Goal: Information Seeking & Learning: Learn about a topic

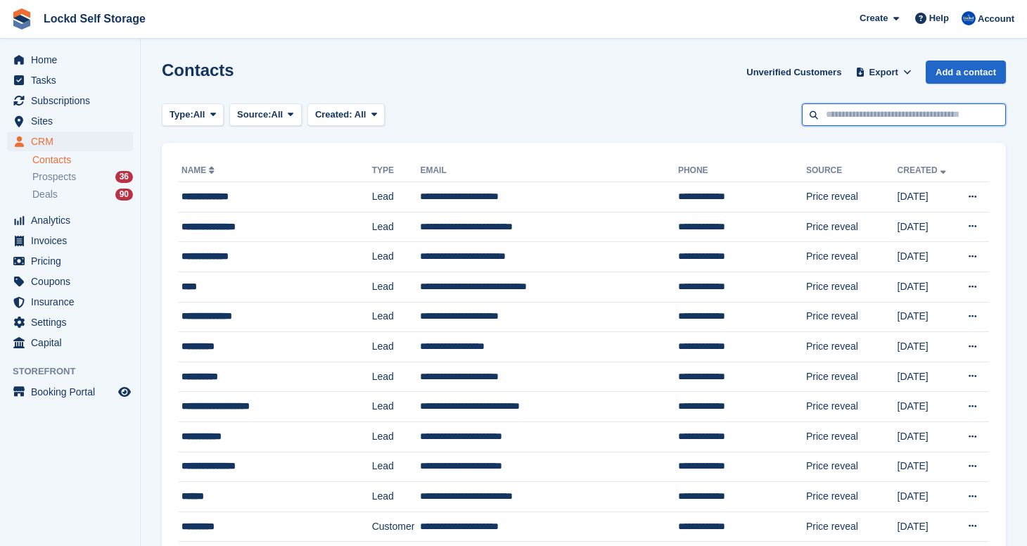
click at [905, 108] on input "text" at bounding box center [904, 114] width 204 height 23
type input "*"
type input "***"
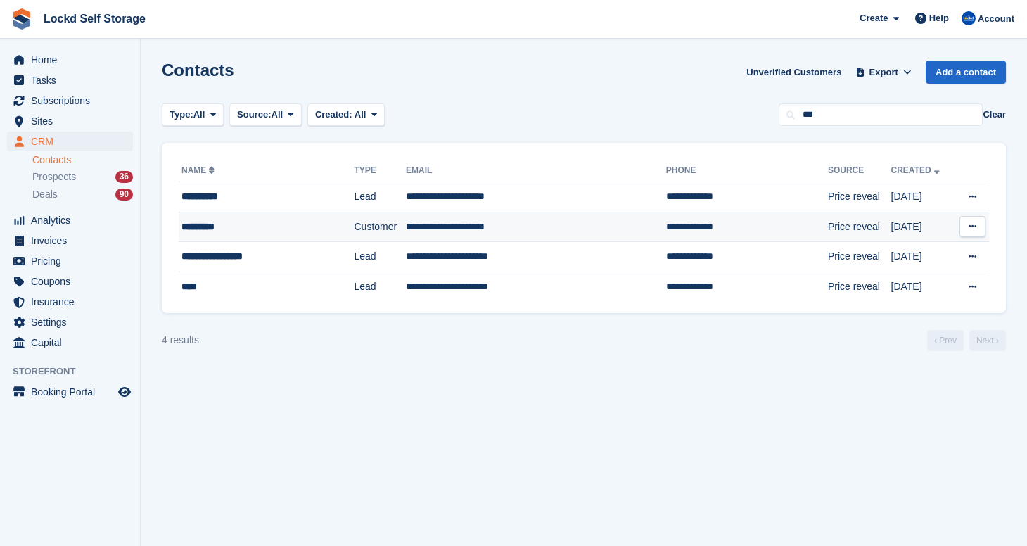
click at [205, 226] on div "*********" at bounding box center [253, 227] width 142 height 15
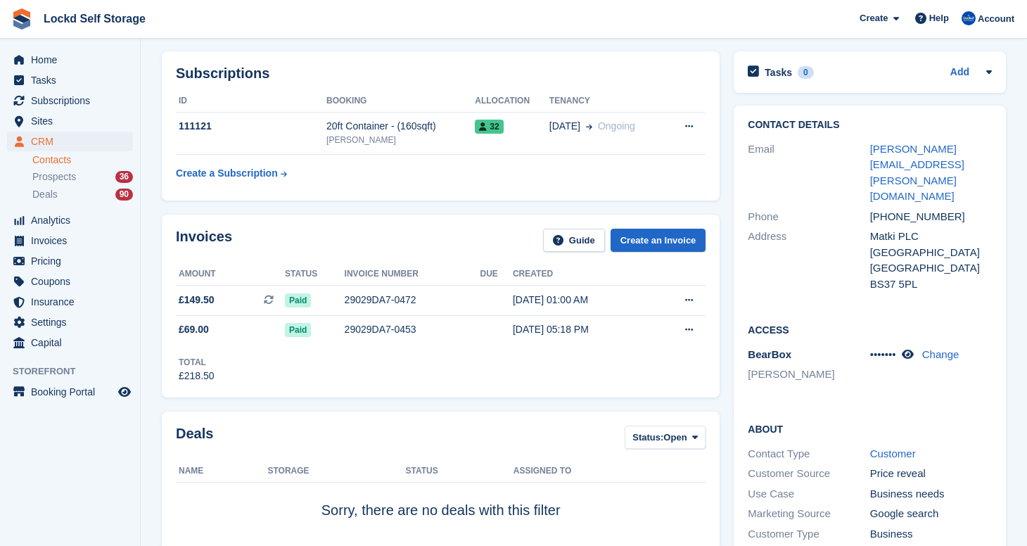
scroll to position [47, 0]
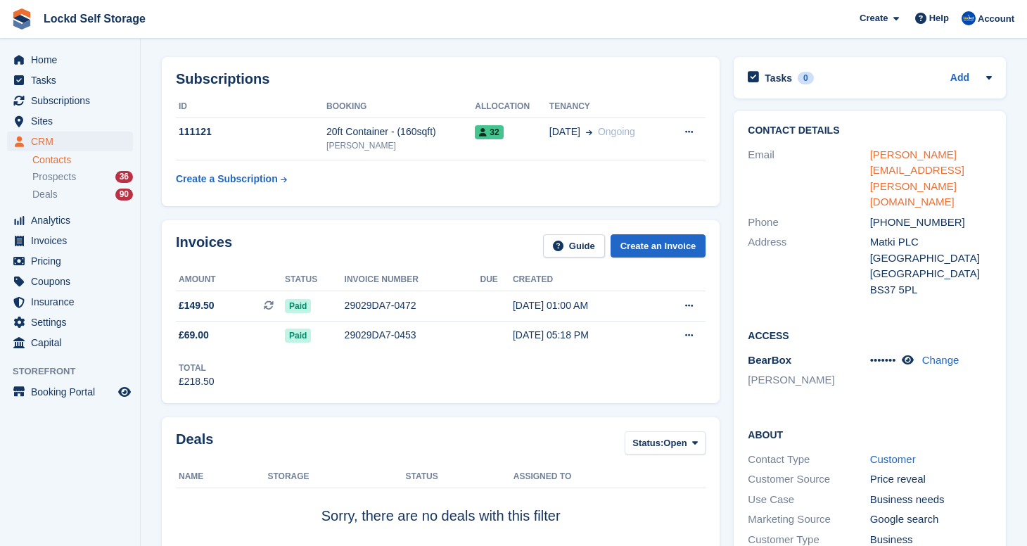
click at [956, 153] on link "kim.barnes@matki.co.uk" at bounding box center [917, 178] width 94 height 60
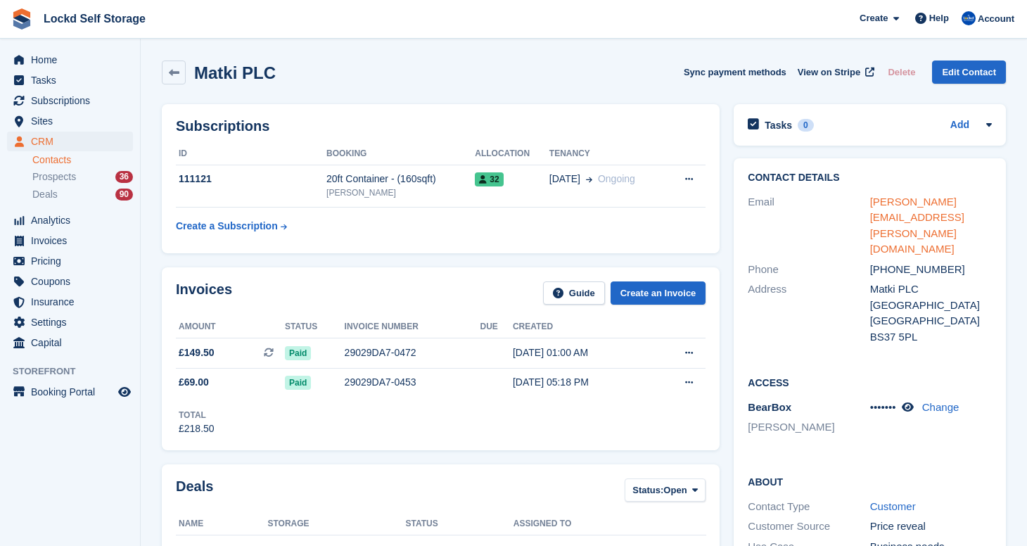
scroll to position [0, 0]
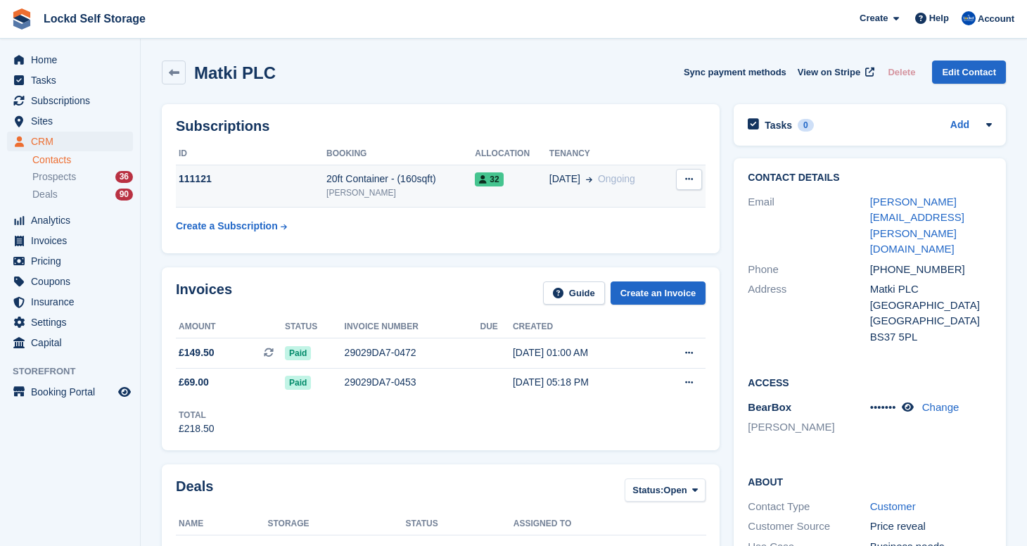
click at [431, 189] on div "[PERSON_NAME]" at bounding box center [401, 192] width 148 height 13
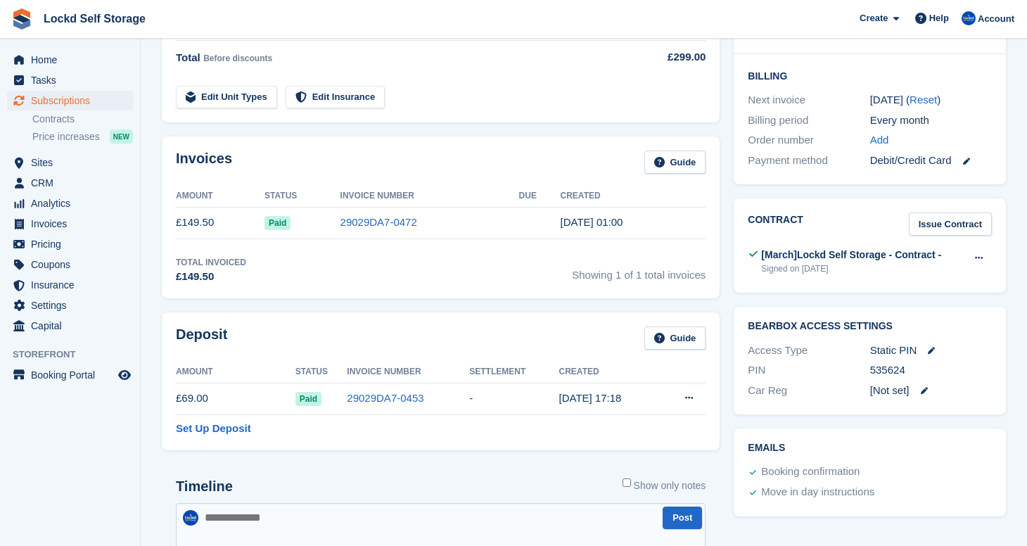
scroll to position [371, 0]
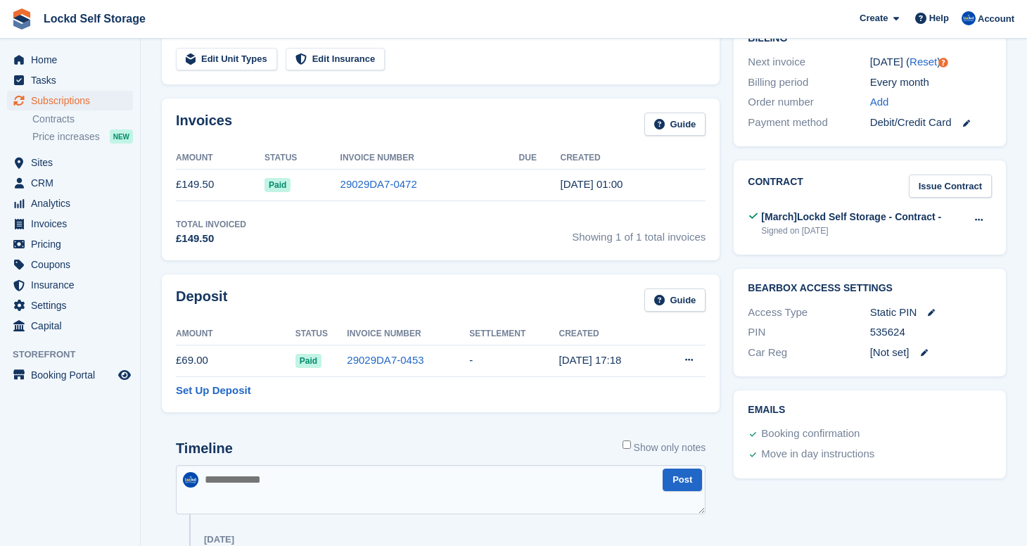
drag, startPoint x: 912, startPoint y: 328, endPoint x: 867, endPoint y: 329, distance: 45.0
click at [867, 329] on div "PIN 535624" at bounding box center [870, 332] width 244 height 20
click at [909, 328] on div "535624" at bounding box center [931, 332] width 122 height 16
drag, startPoint x: 909, startPoint y: 328, endPoint x: 873, endPoint y: 328, distance: 36.6
click at [873, 328] on div "535624" at bounding box center [931, 332] width 122 height 16
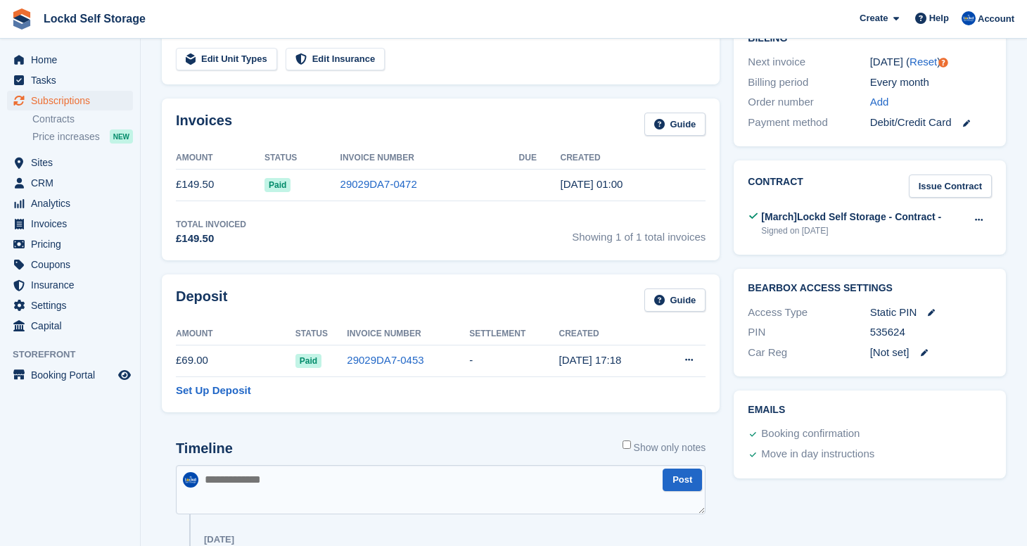
click at [915, 331] on div "535624" at bounding box center [931, 332] width 122 height 16
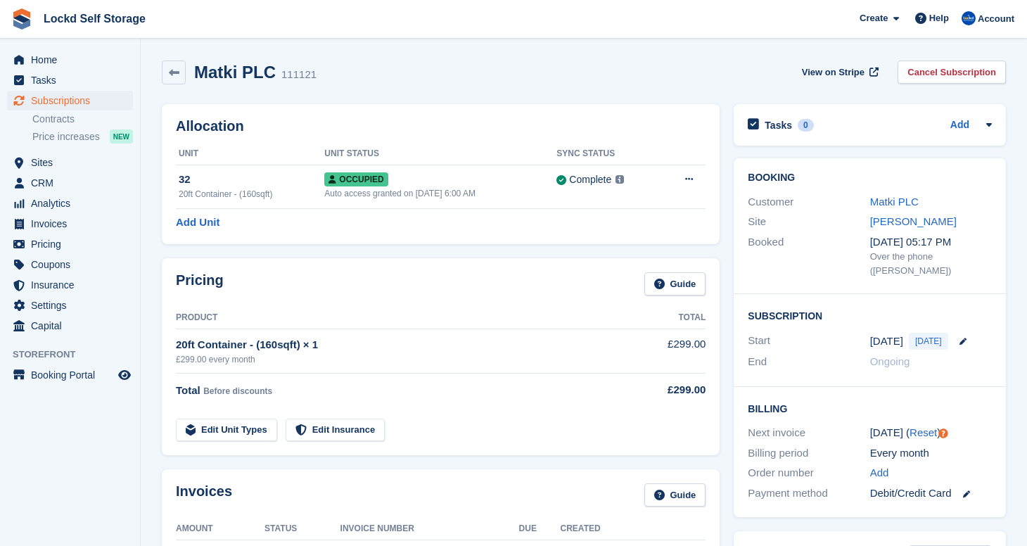
scroll to position [0, 0]
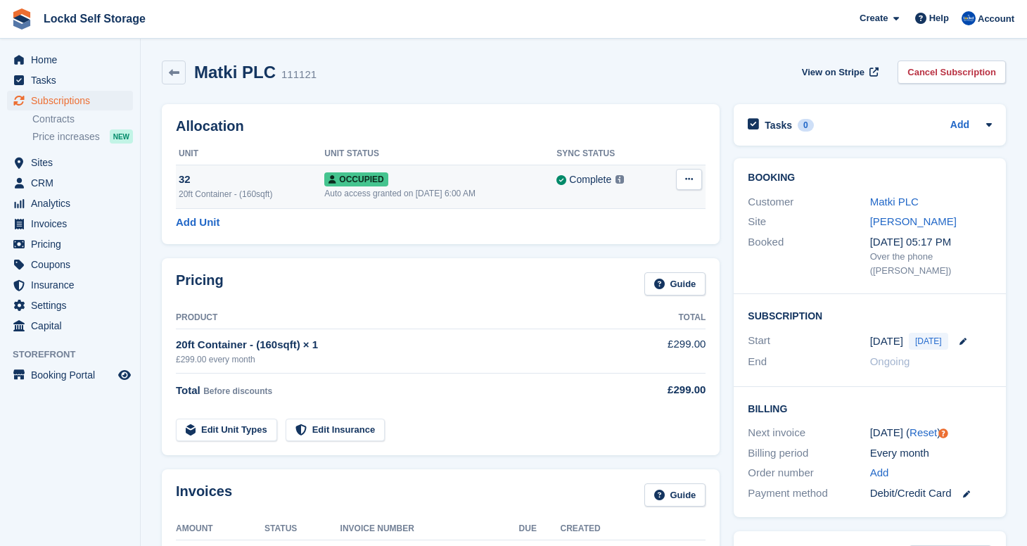
click at [463, 181] on div "Occupied" at bounding box center [440, 179] width 232 height 15
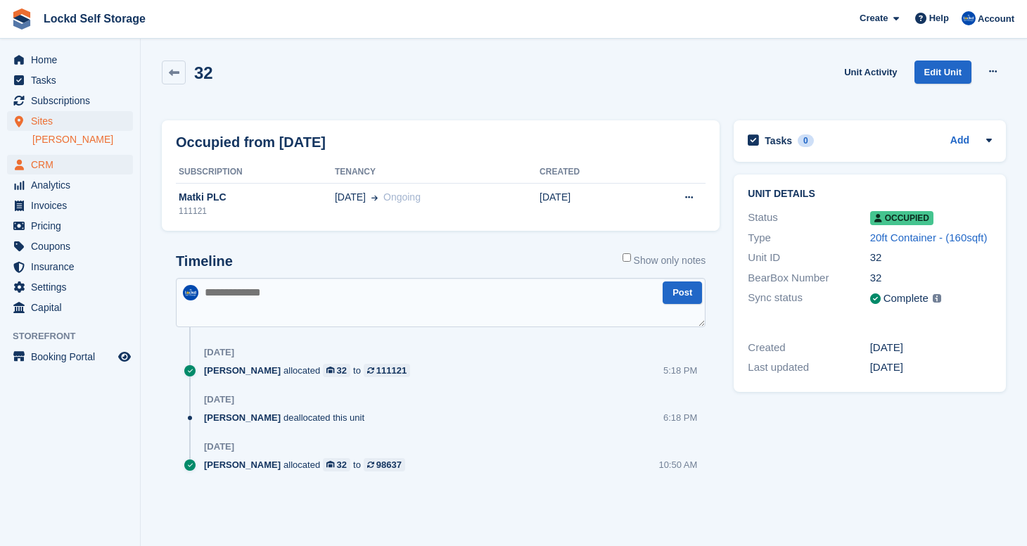
click at [54, 168] on span "CRM" at bounding box center [73, 165] width 84 height 20
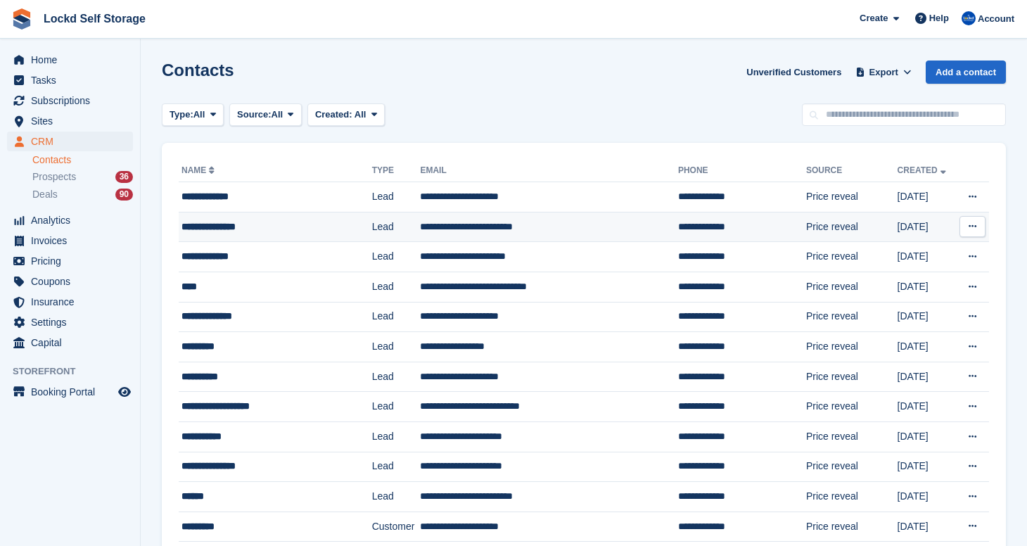
click at [542, 232] on td "**********" at bounding box center [549, 227] width 258 height 30
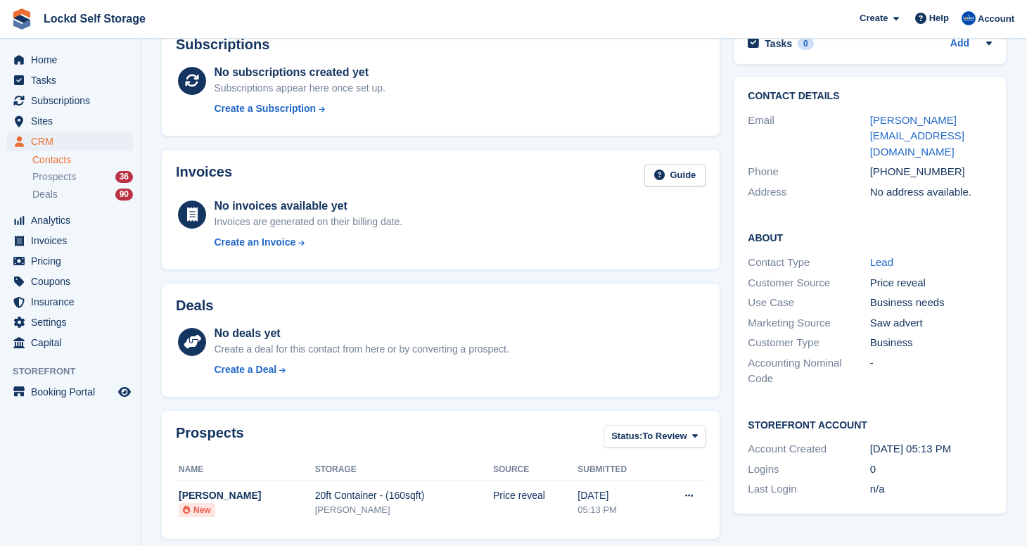
scroll to position [70, 0]
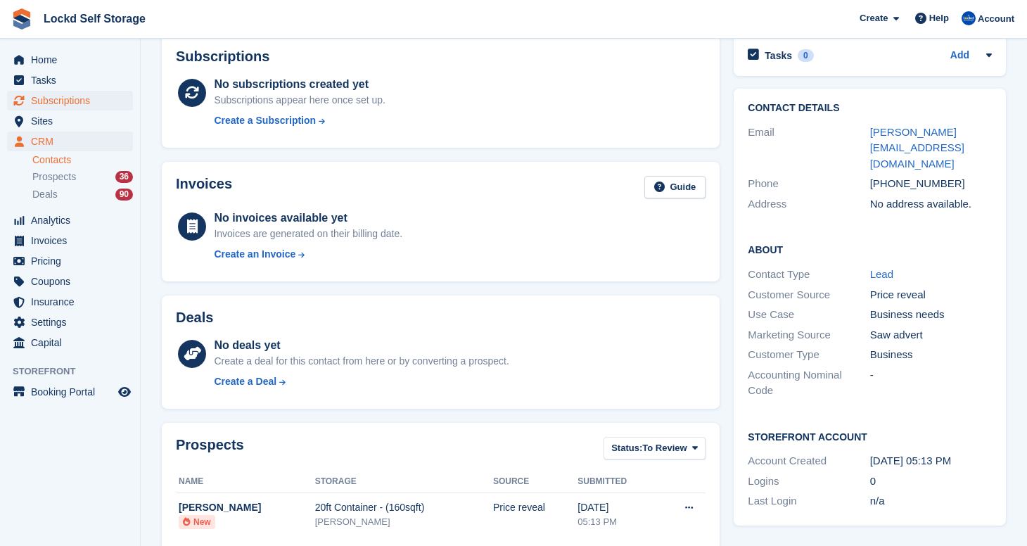
click at [87, 103] on span "Subscriptions" at bounding box center [73, 101] width 84 height 20
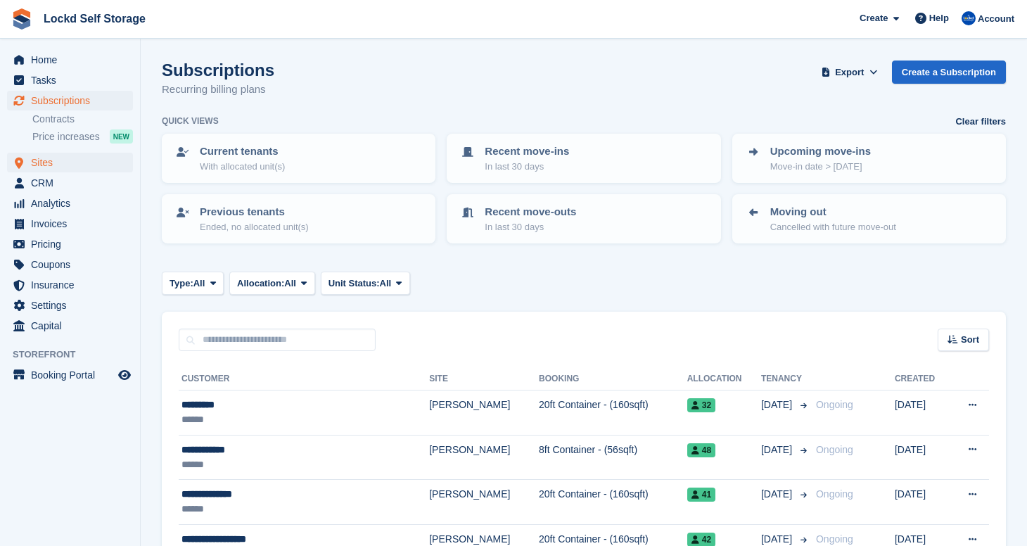
click at [83, 161] on span "Sites" at bounding box center [73, 163] width 84 height 20
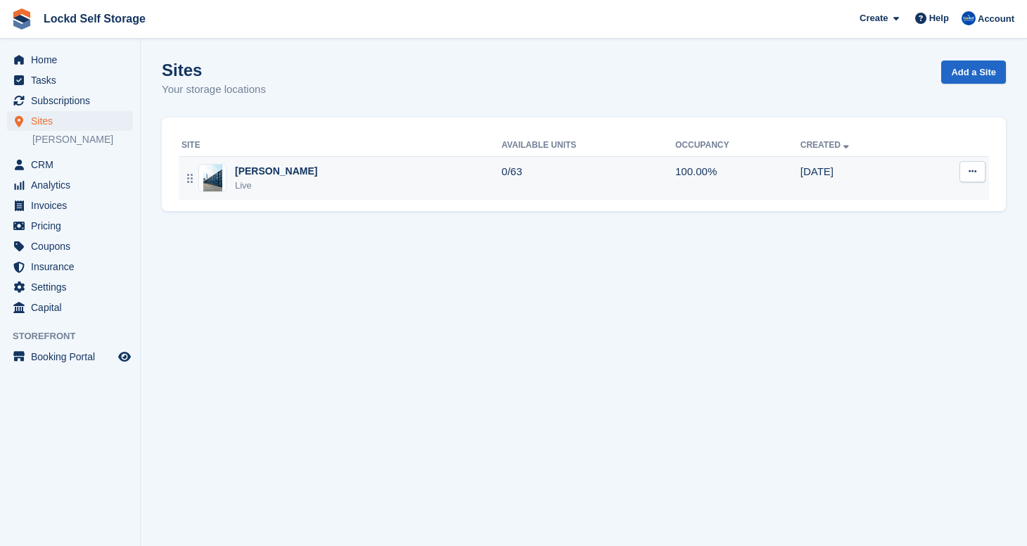
click at [349, 175] on div "Horley Live" at bounding box center [342, 178] width 320 height 29
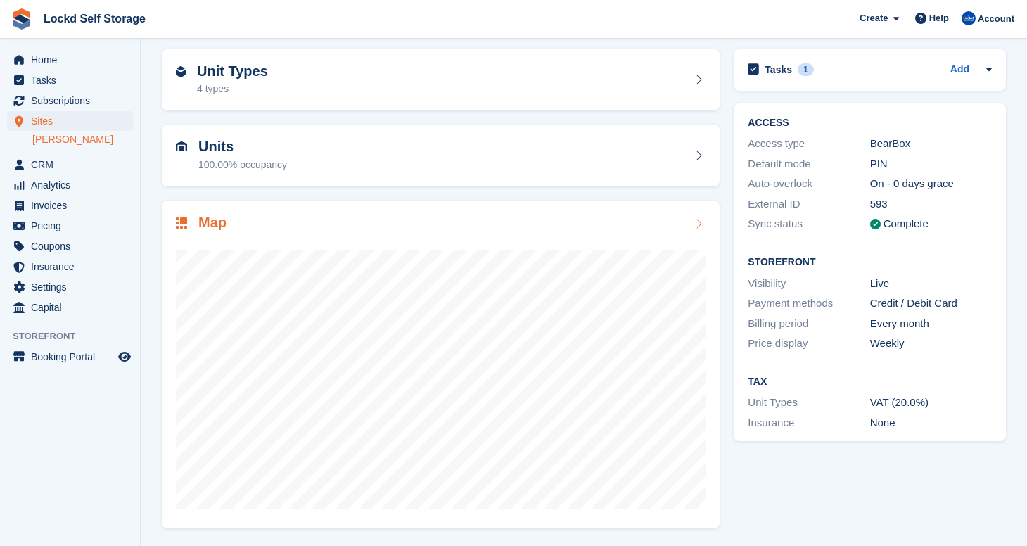
scroll to position [53, 0]
click at [75, 173] on span "CRM" at bounding box center [73, 165] width 84 height 20
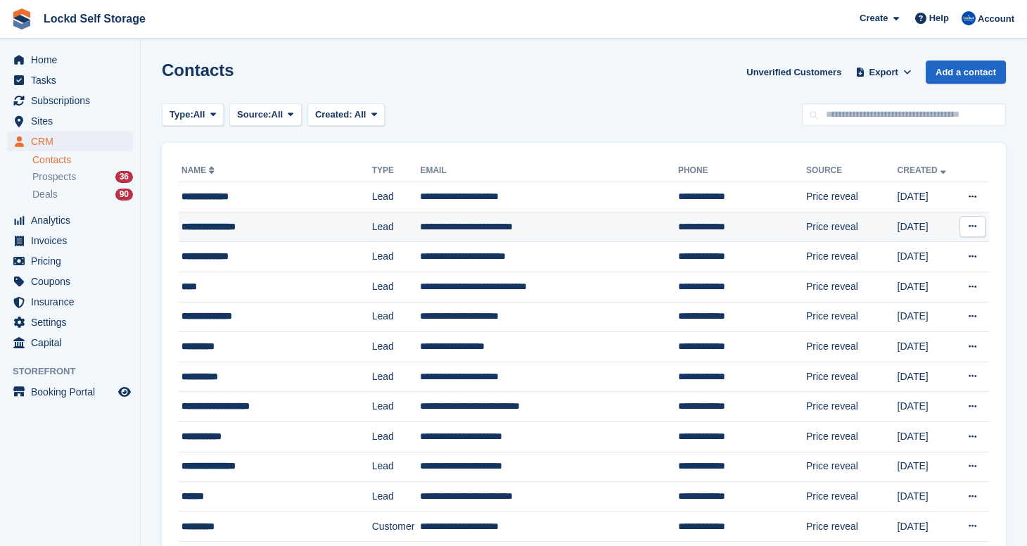
click at [264, 230] on div "**********" at bounding box center [265, 227] width 167 height 15
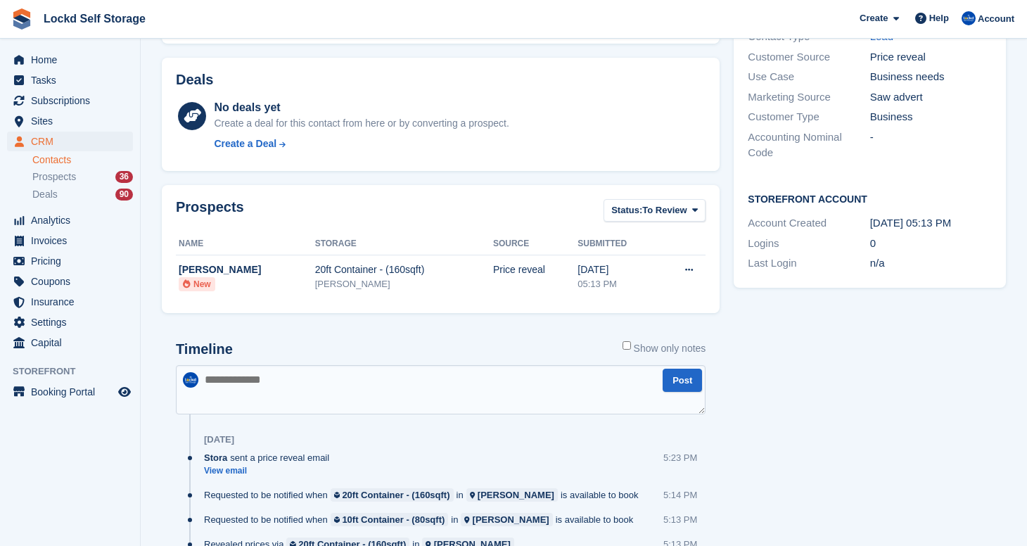
scroll to position [314, 0]
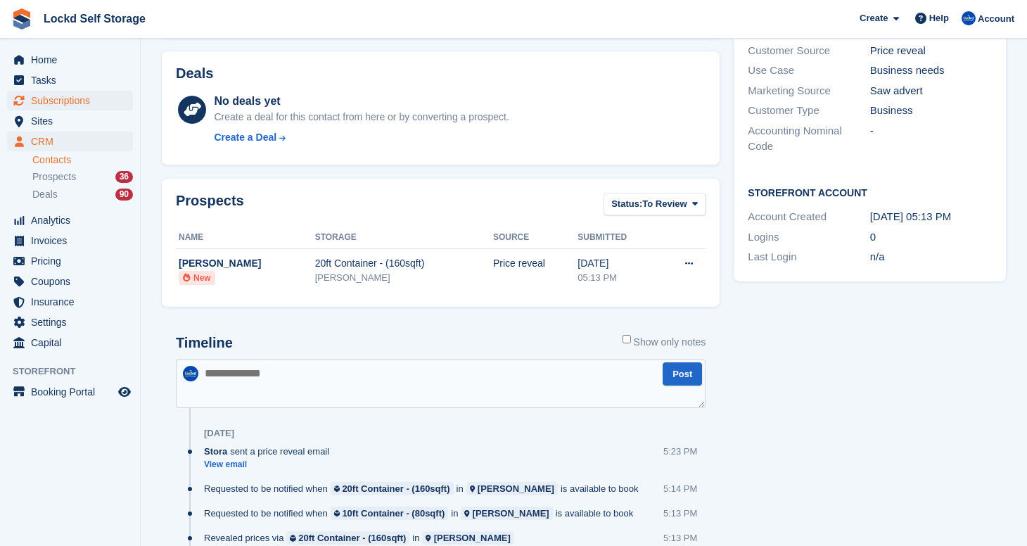
click at [76, 104] on span "Subscriptions" at bounding box center [73, 101] width 84 height 20
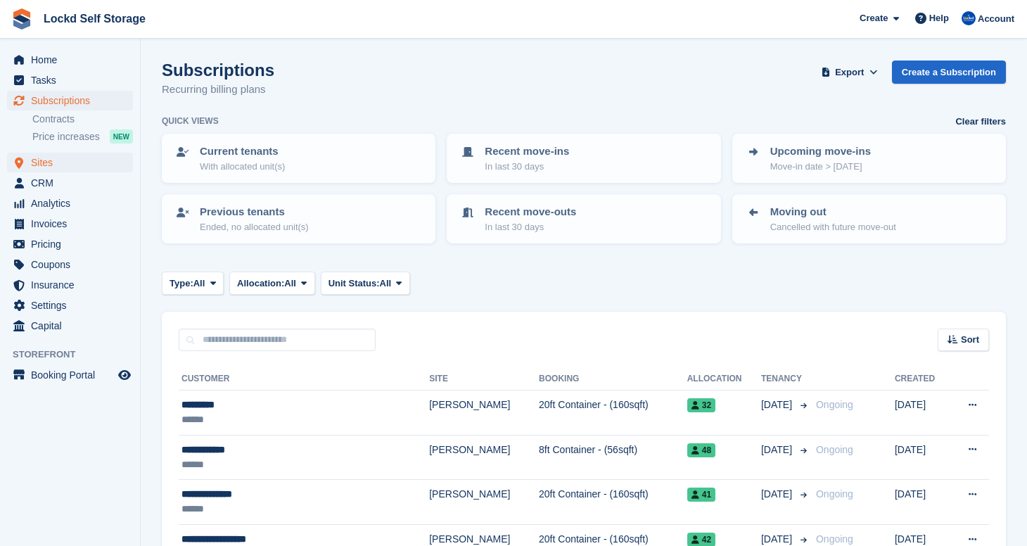
click at [72, 166] on span "Sites" at bounding box center [73, 163] width 84 height 20
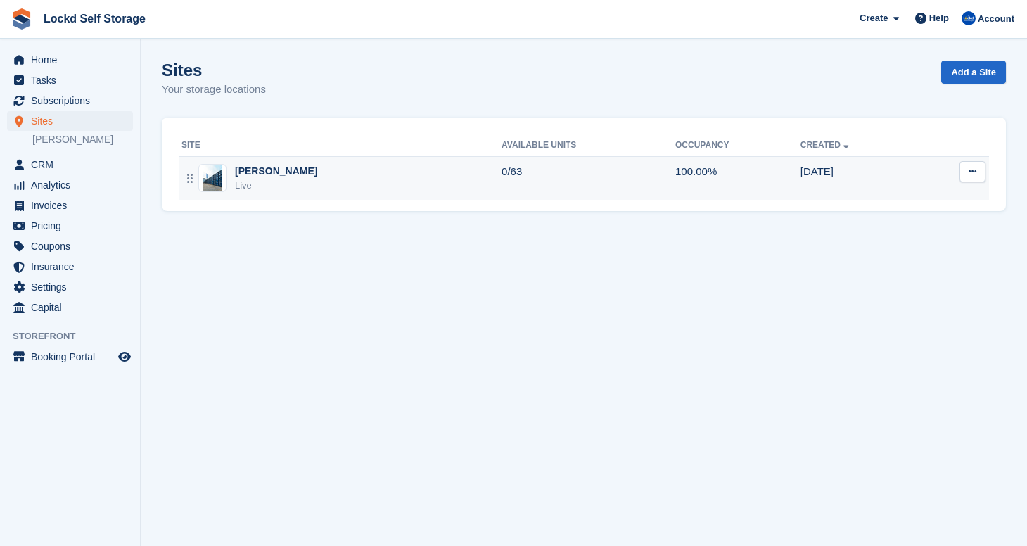
click at [527, 181] on td "0/63" at bounding box center [589, 178] width 174 height 44
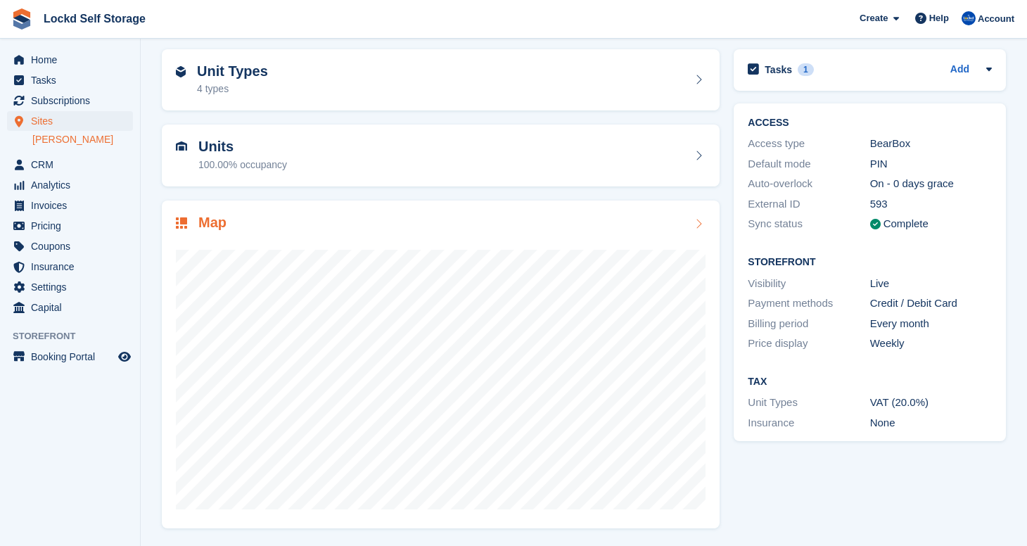
scroll to position [53, 0]
click at [291, 82] on div "Unit Types 4 types" at bounding box center [441, 81] width 530 height 34
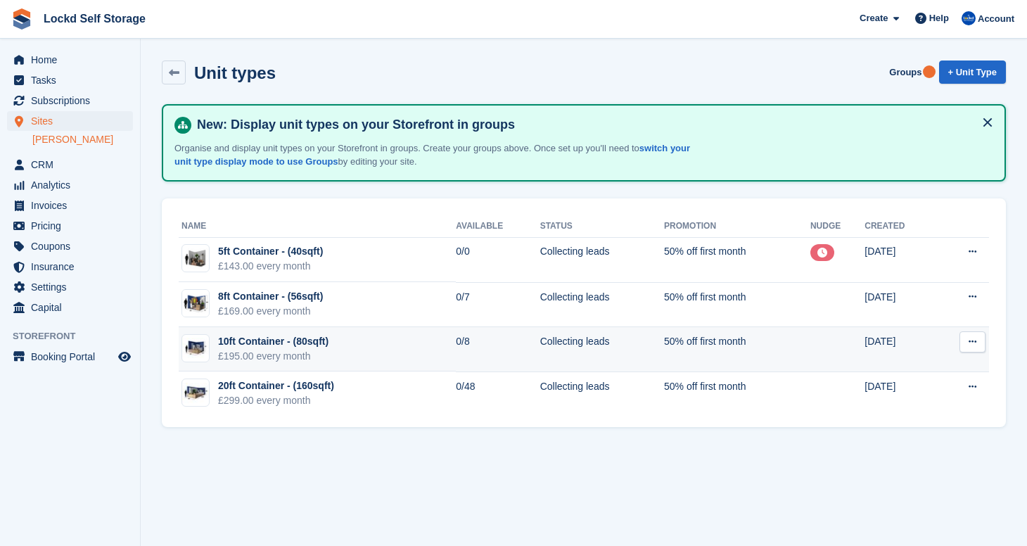
click at [366, 330] on td "10ft Container - (80sqft) £195.00 every month" at bounding box center [317, 349] width 277 height 45
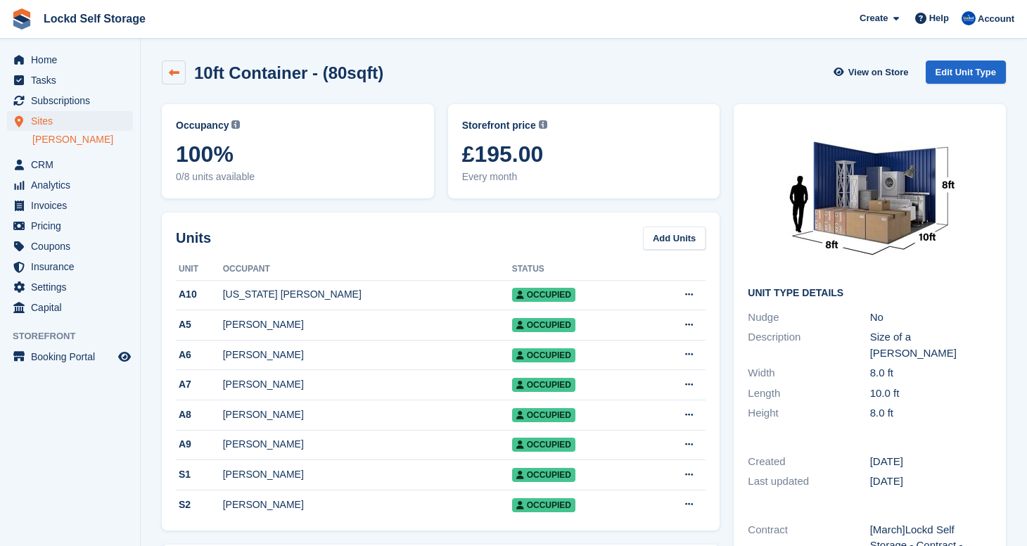
click at [172, 65] on link at bounding box center [174, 73] width 24 height 24
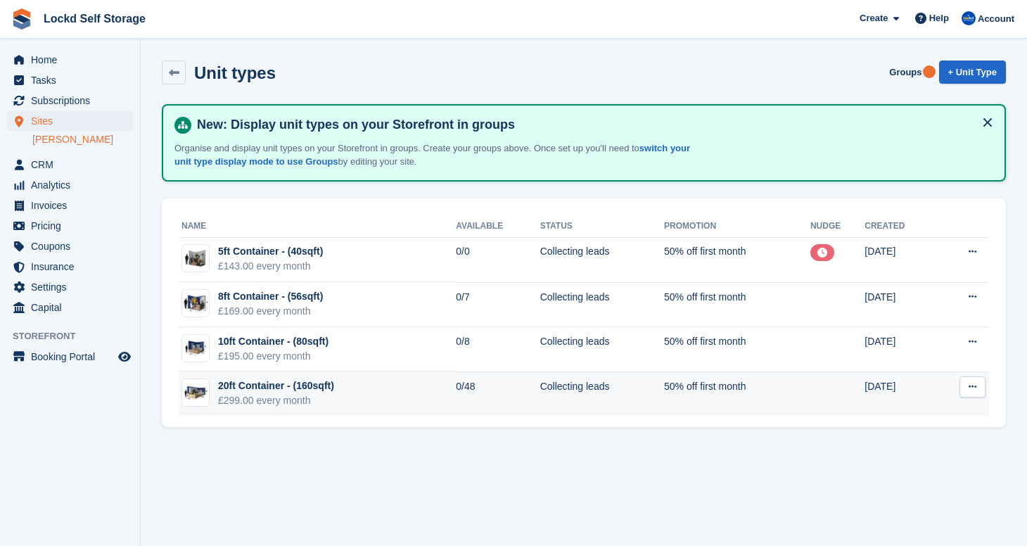
click at [303, 399] on div "£299.00 every month" at bounding box center [276, 400] width 116 height 15
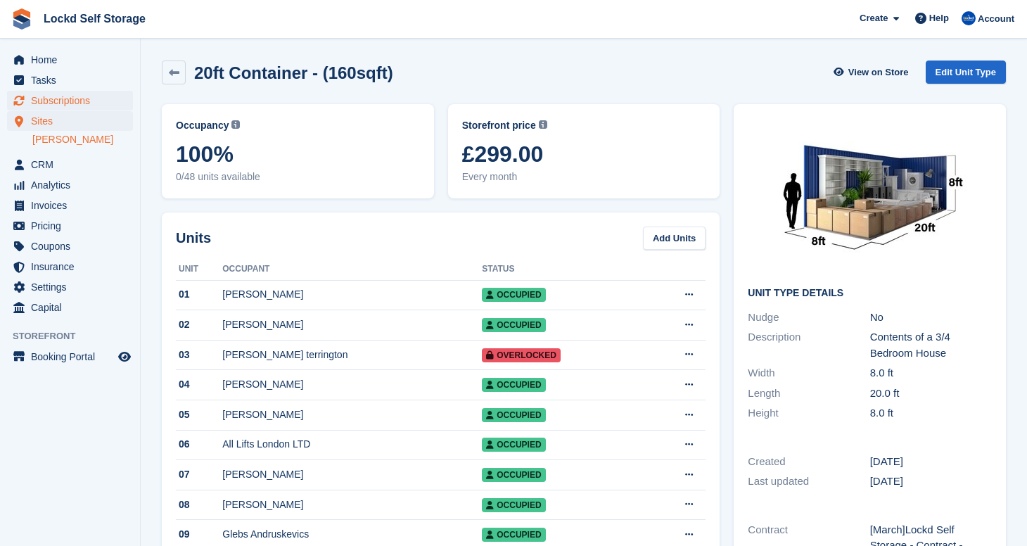
click at [93, 100] on span "Subscriptions" at bounding box center [73, 101] width 84 height 20
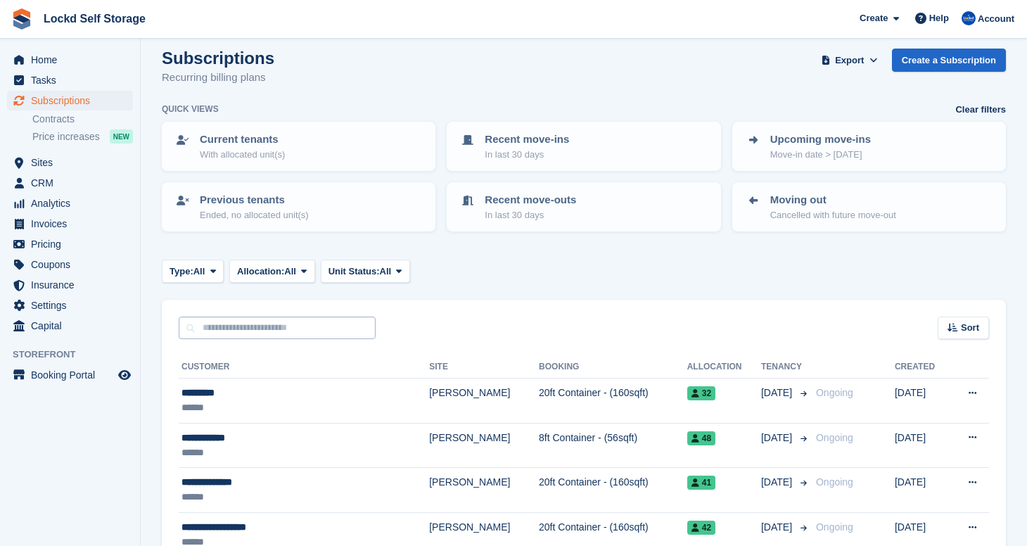
scroll to position [17, 0]
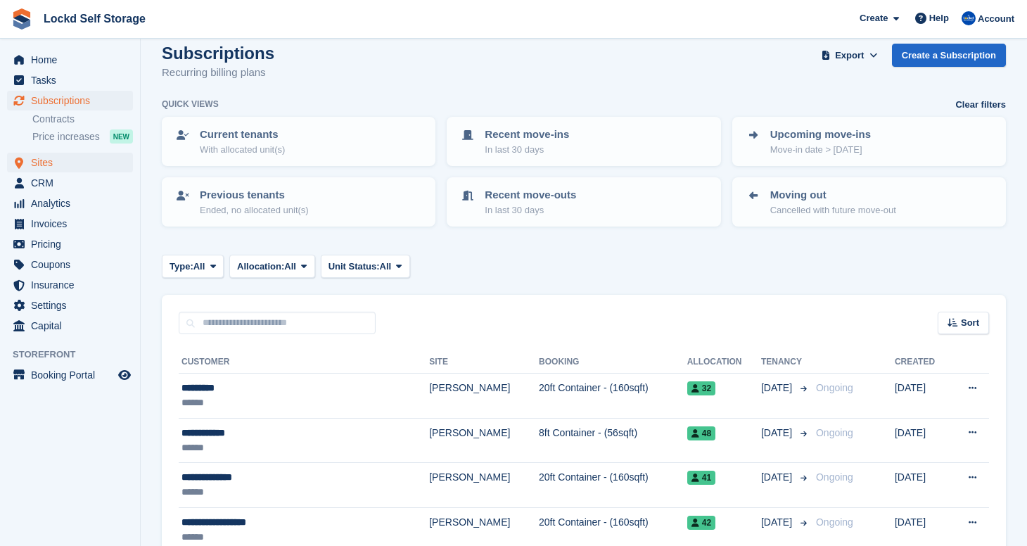
click at [79, 166] on span "Sites" at bounding box center [73, 163] width 84 height 20
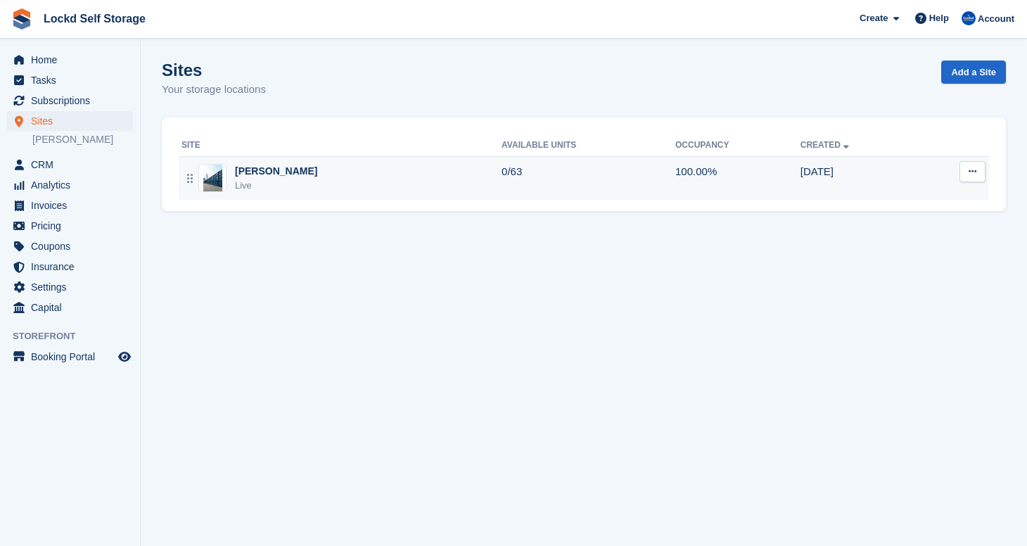
click at [325, 178] on div "Horley Live" at bounding box center [342, 178] width 320 height 29
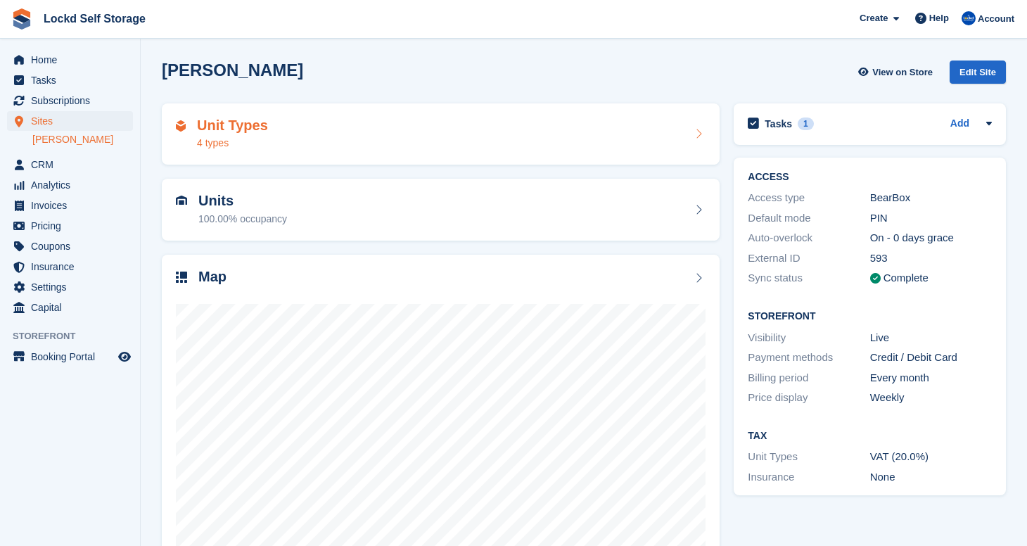
click at [317, 137] on div "Unit Types 4 types" at bounding box center [441, 135] width 530 height 34
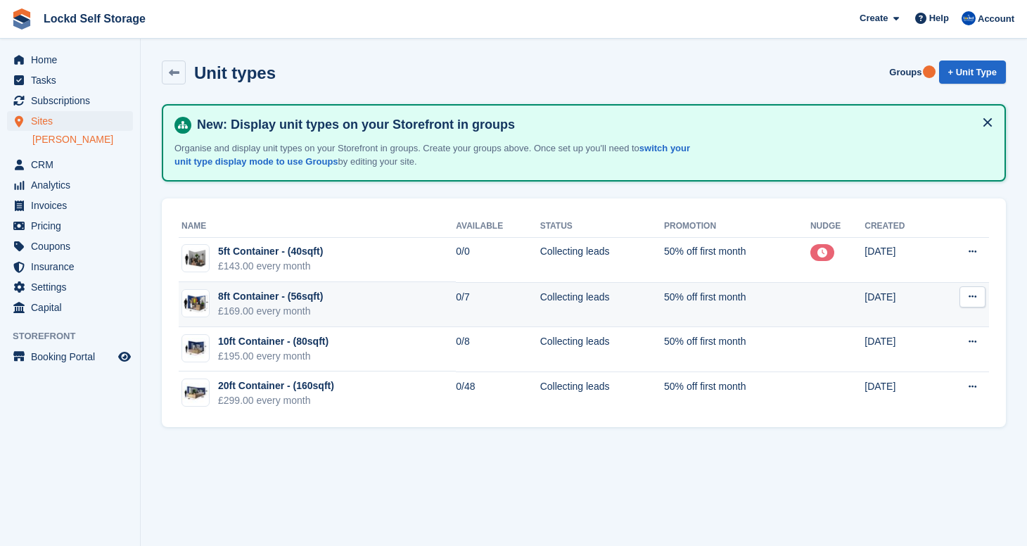
click at [267, 312] on div "£169.00 every month" at bounding box center [270, 311] width 105 height 15
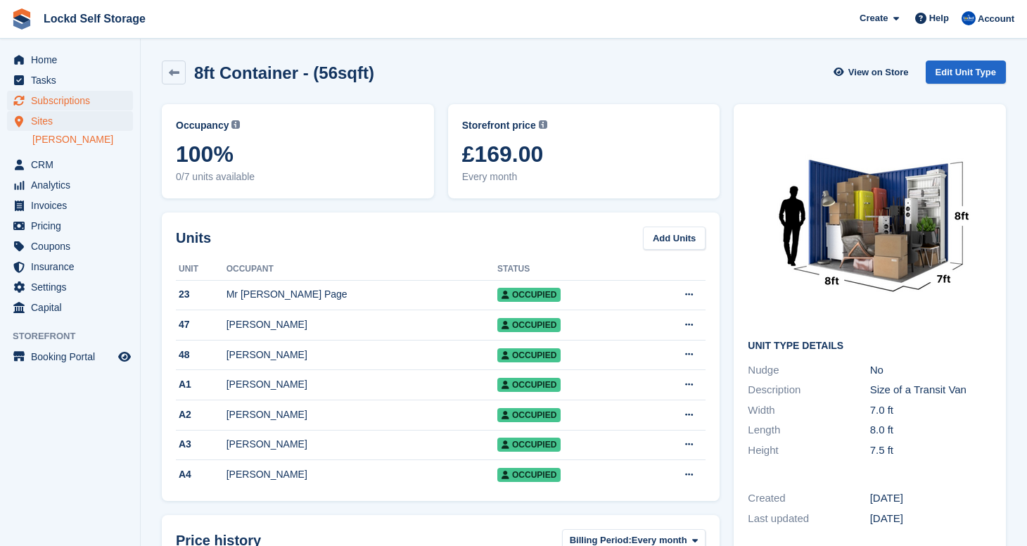
click at [82, 99] on span "Subscriptions" at bounding box center [73, 101] width 84 height 20
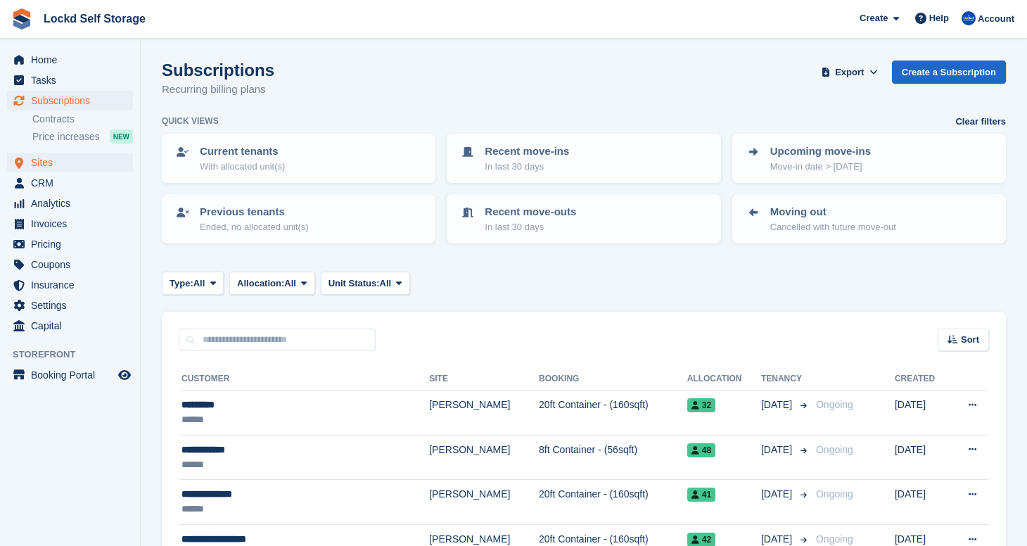
click at [73, 160] on span "Sites" at bounding box center [73, 163] width 84 height 20
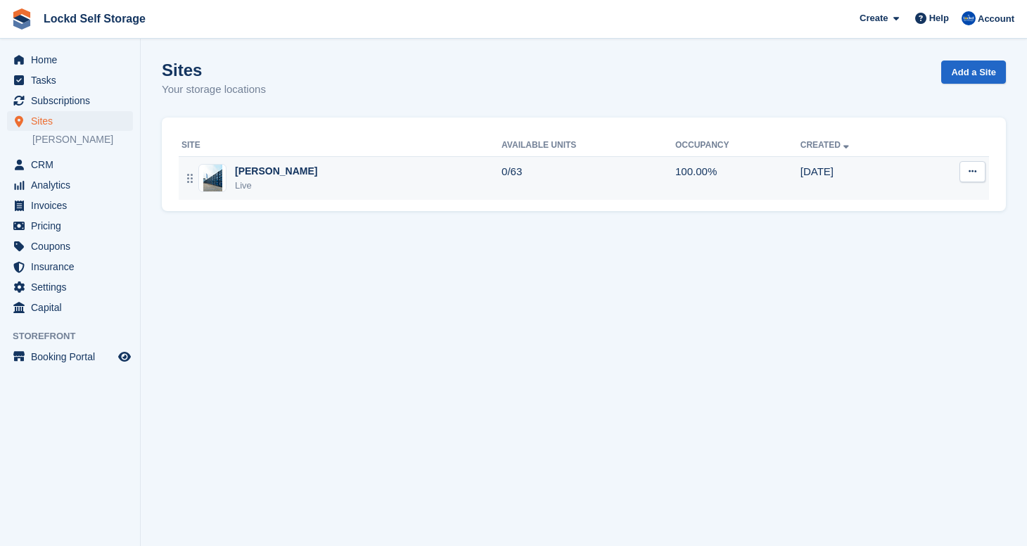
click at [312, 170] on div "Horley Live" at bounding box center [342, 178] width 320 height 29
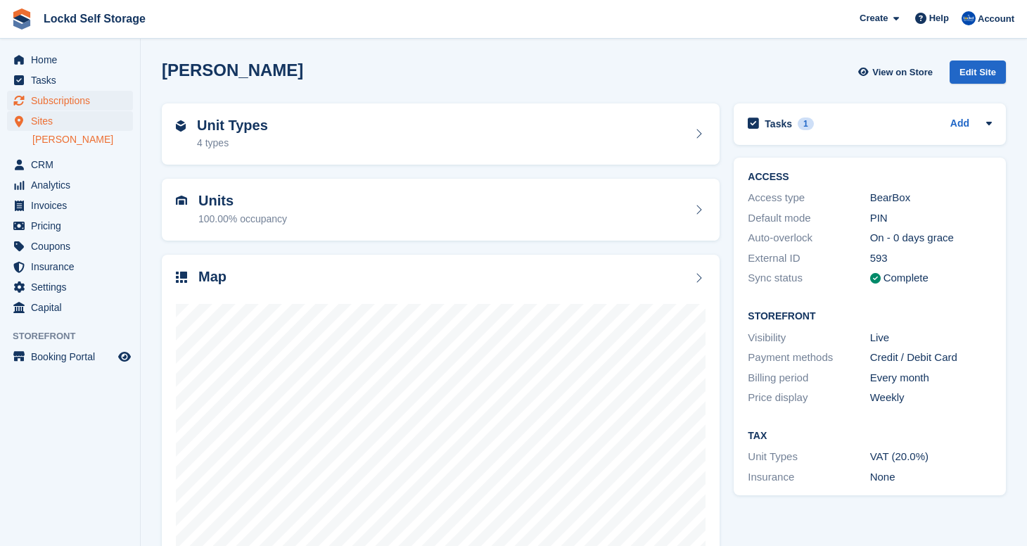
click at [94, 103] on span "Subscriptions" at bounding box center [73, 101] width 84 height 20
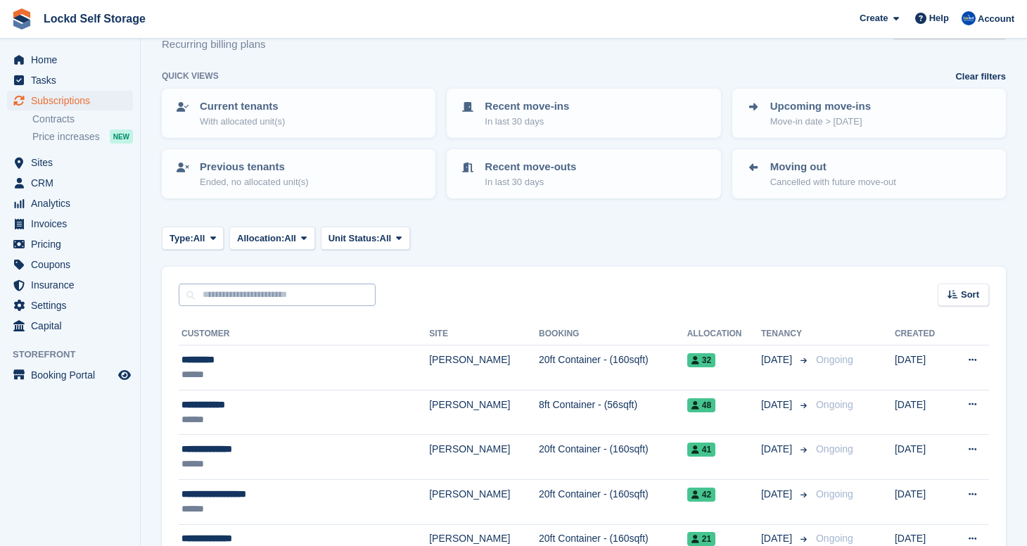
scroll to position [67, 0]
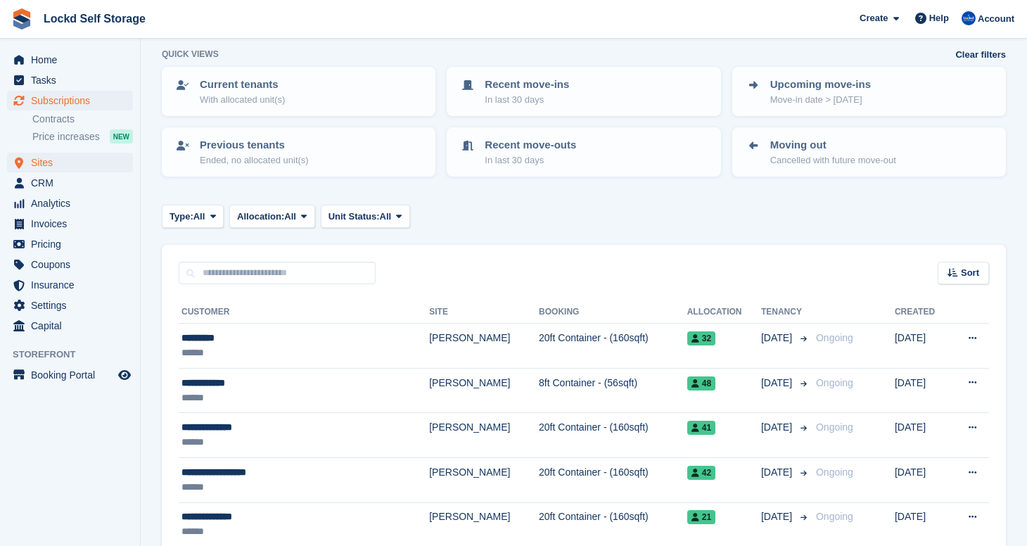
click at [51, 167] on span "Sites" at bounding box center [73, 163] width 84 height 20
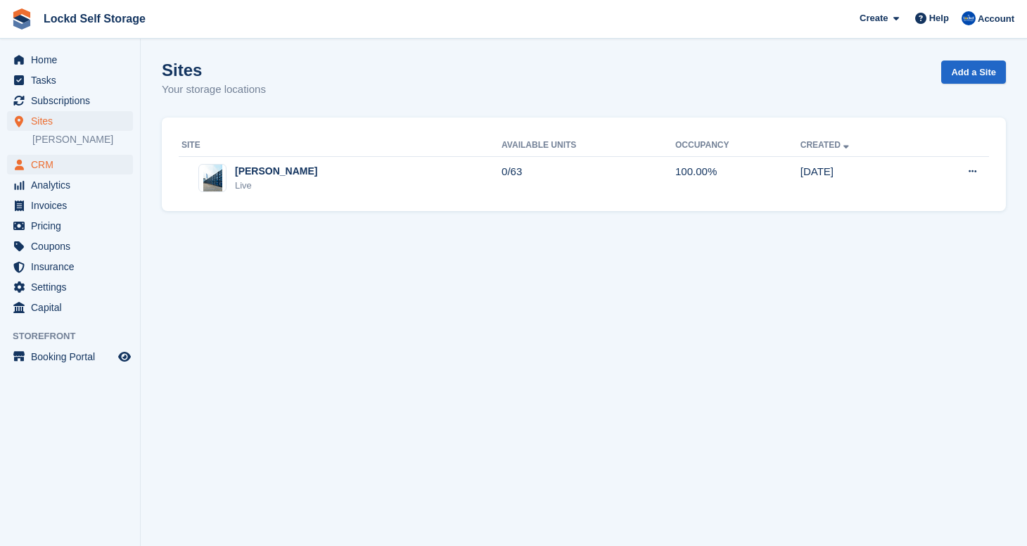
click at [62, 166] on span "CRM" at bounding box center [73, 165] width 84 height 20
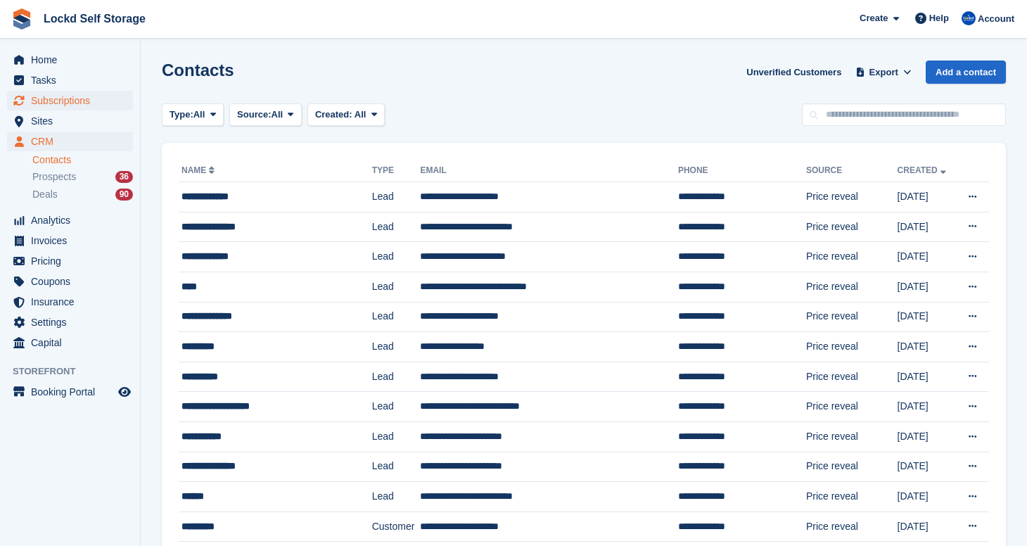
click at [79, 101] on span "Subscriptions" at bounding box center [73, 101] width 84 height 20
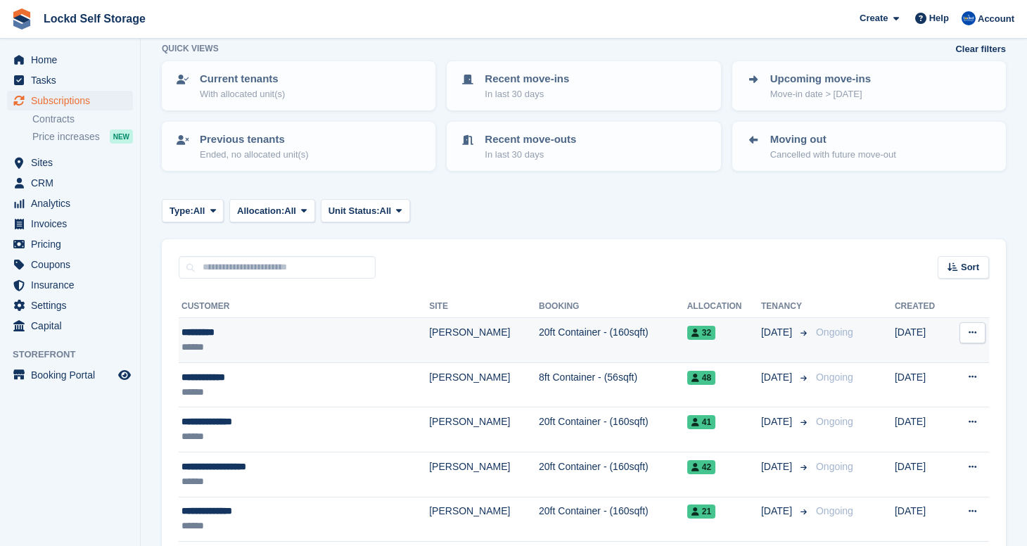
scroll to position [96, 0]
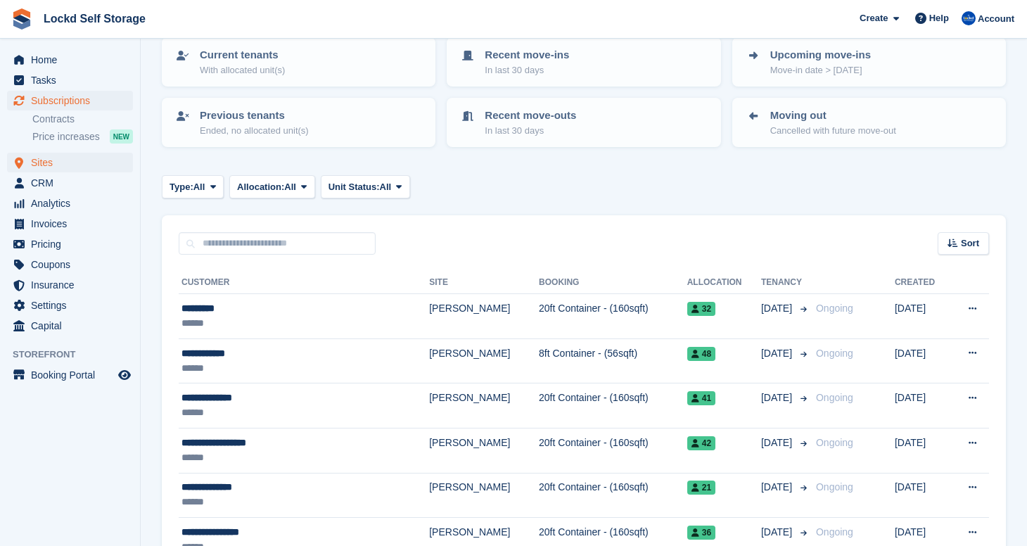
click at [74, 165] on span "Sites" at bounding box center [73, 163] width 84 height 20
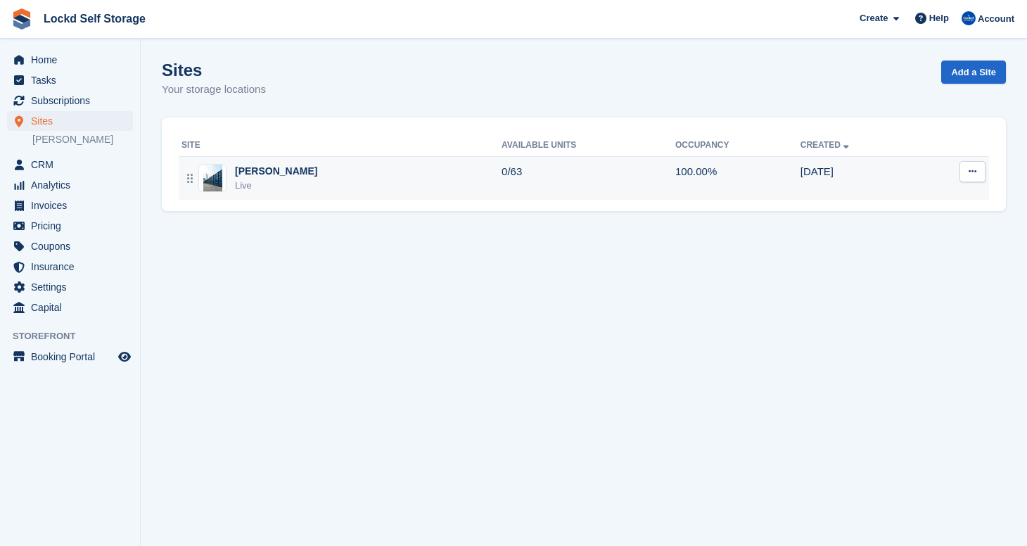
click at [311, 169] on div "Horley Live" at bounding box center [342, 178] width 320 height 29
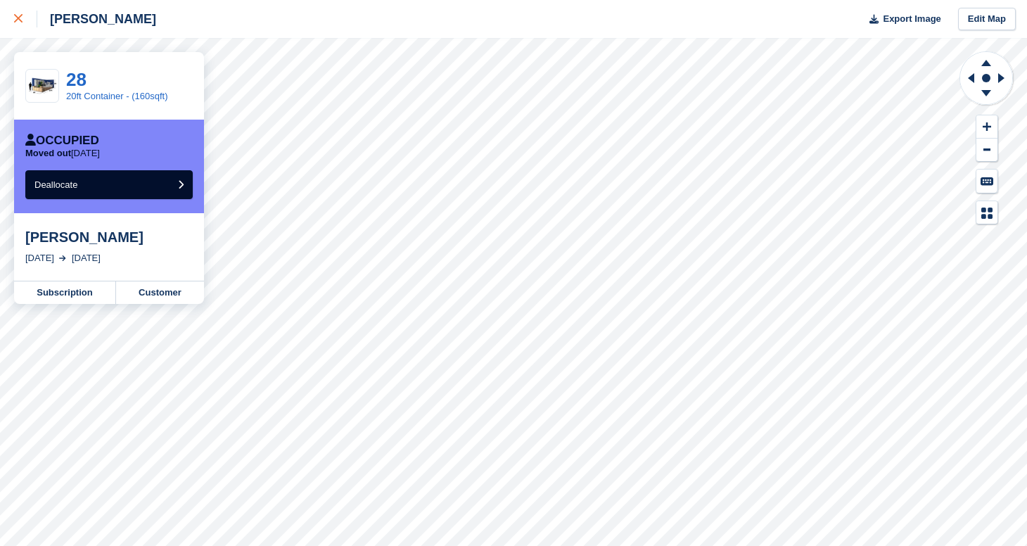
click at [21, 20] on icon at bounding box center [18, 18] width 8 height 8
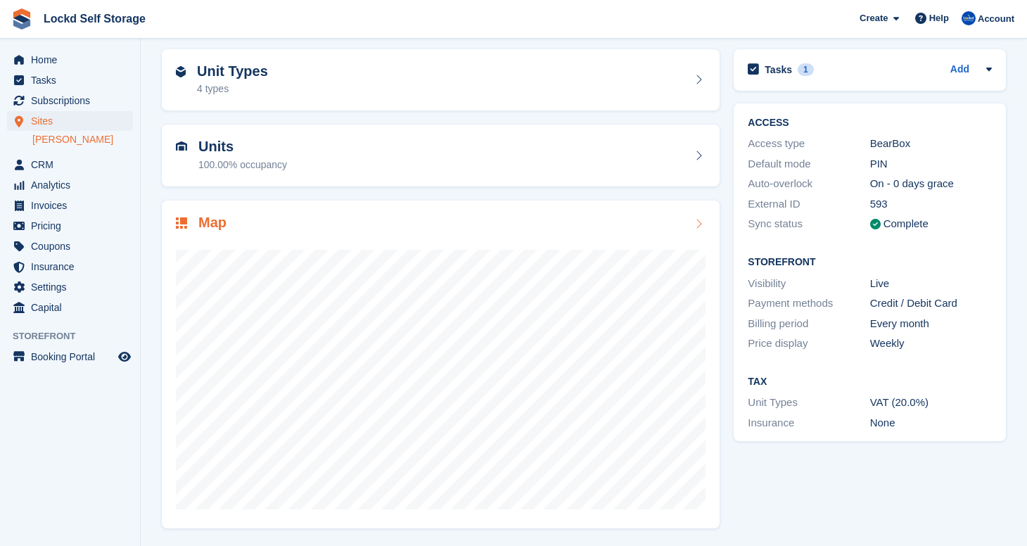
scroll to position [53, 0]
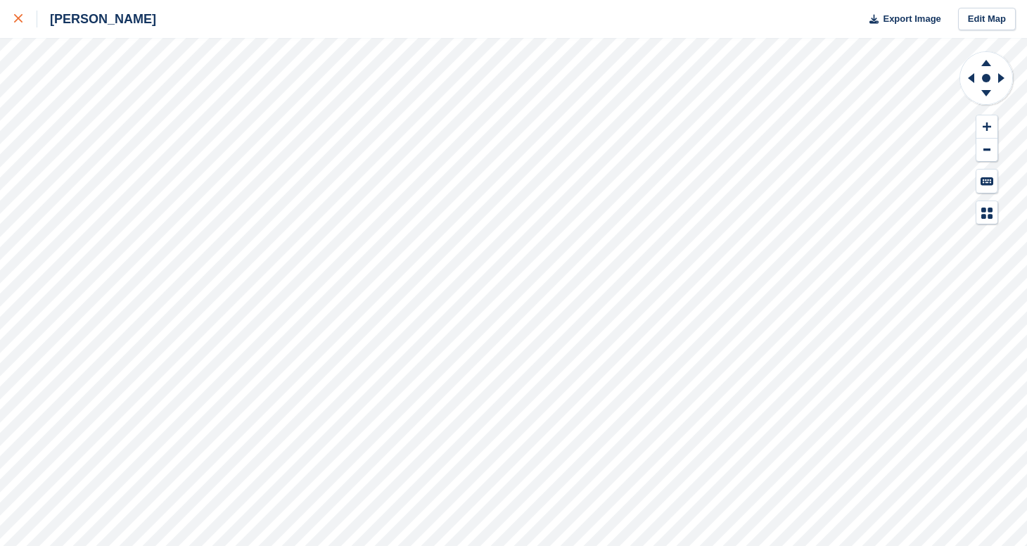
click at [19, 20] on icon at bounding box center [18, 18] width 8 height 8
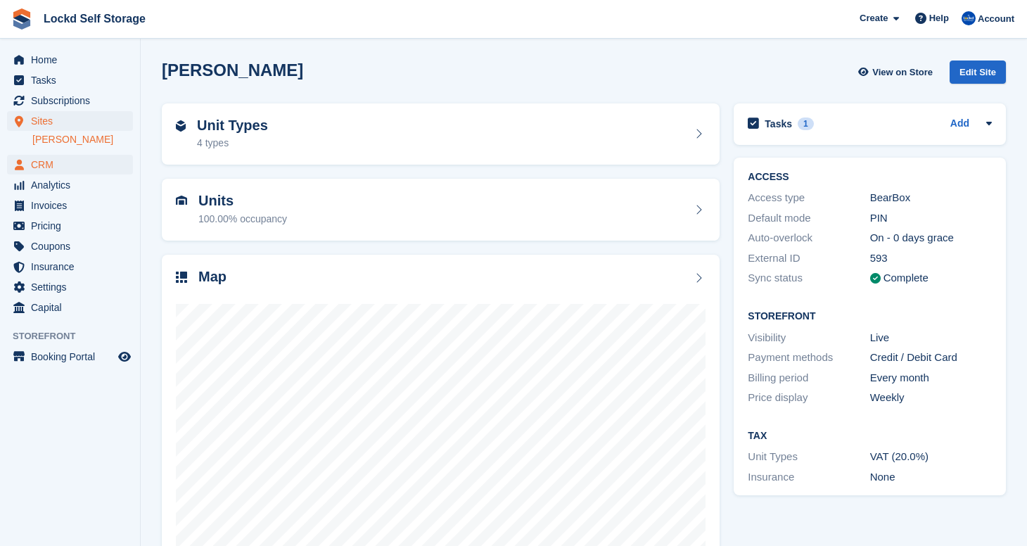
click at [56, 170] on span "CRM" at bounding box center [73, 165] width 84 height 20
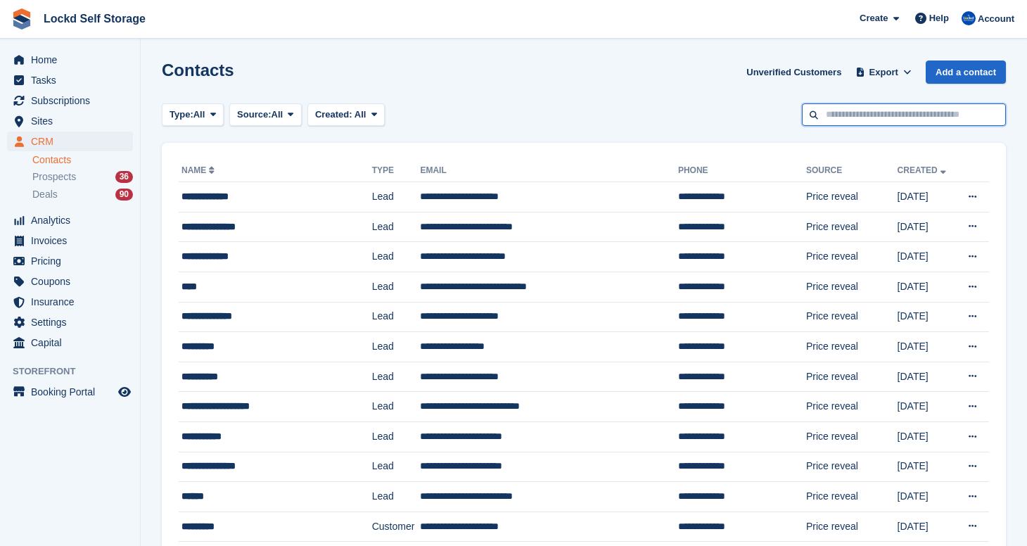
click at [845, 110] on input "text" at bounding box center [904, 114] width 204 height 23
type input "***"
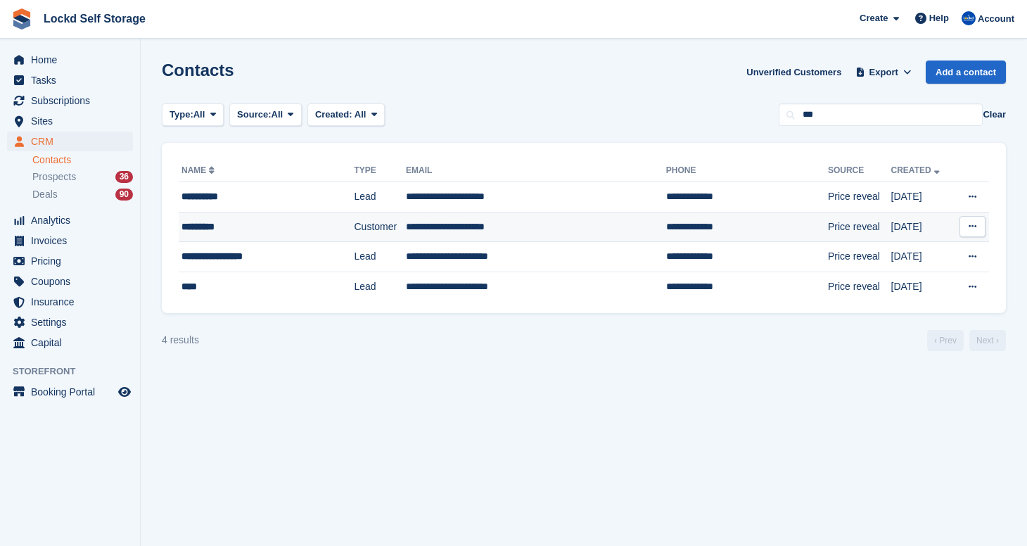
click at [417, 232] on td "**********" at bounding box center [536, 227] width 260 height 30
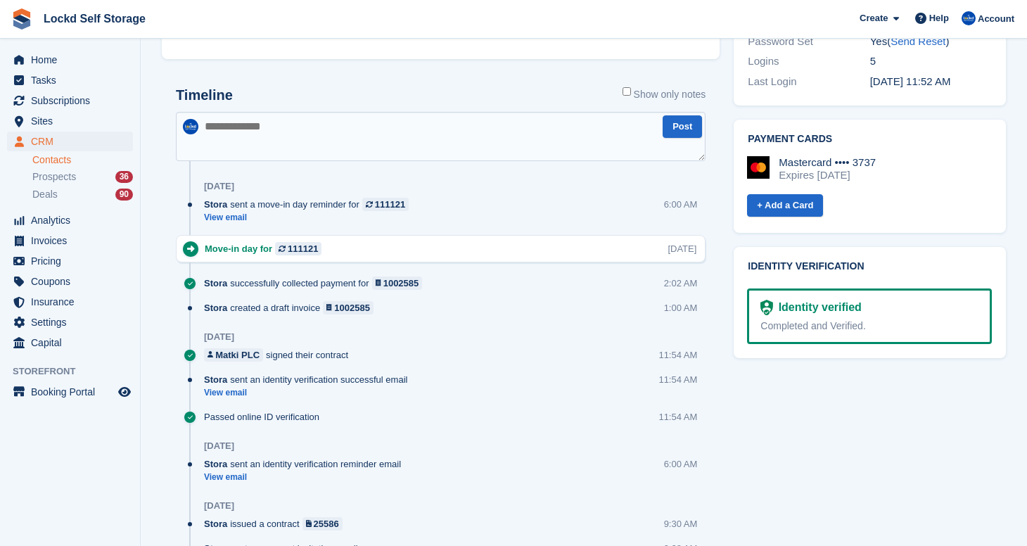
scroll to position [569, 0]
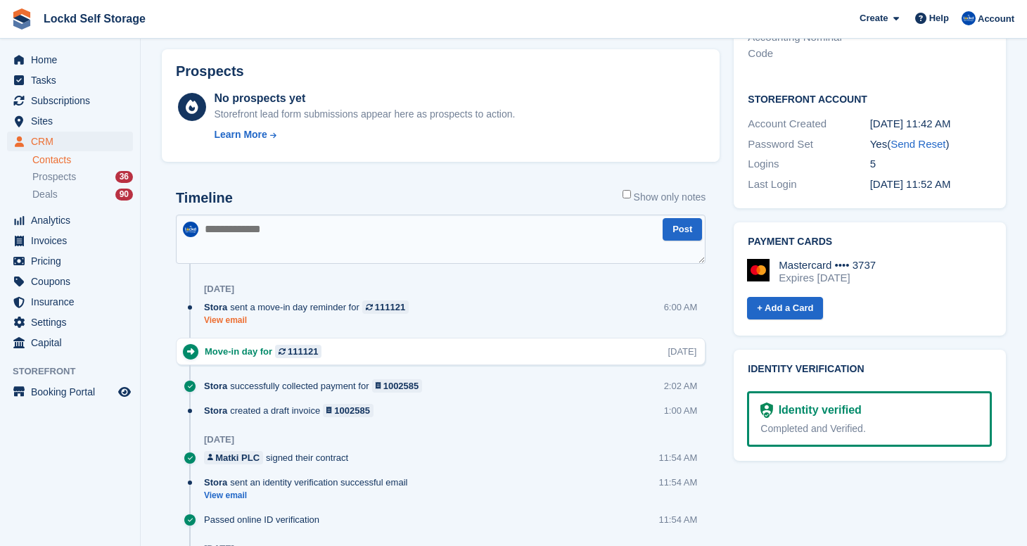
click at [233, 325] on link "View email" at bounding box center [310, 321] width 212 height 12
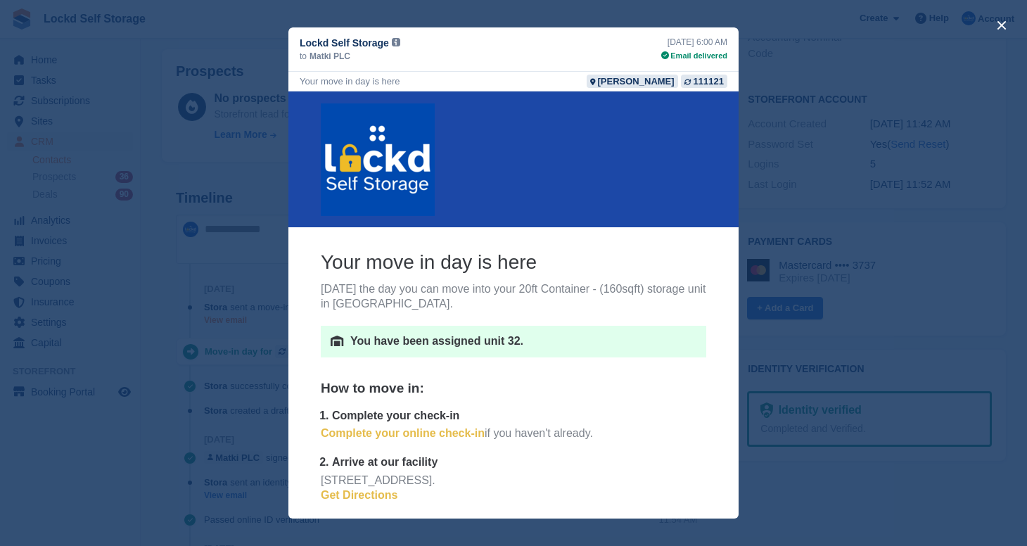
scroll to position [0, 0]
click at [1006, 23] on button "close" at bounding box center [1002, 25] width 23 height 23
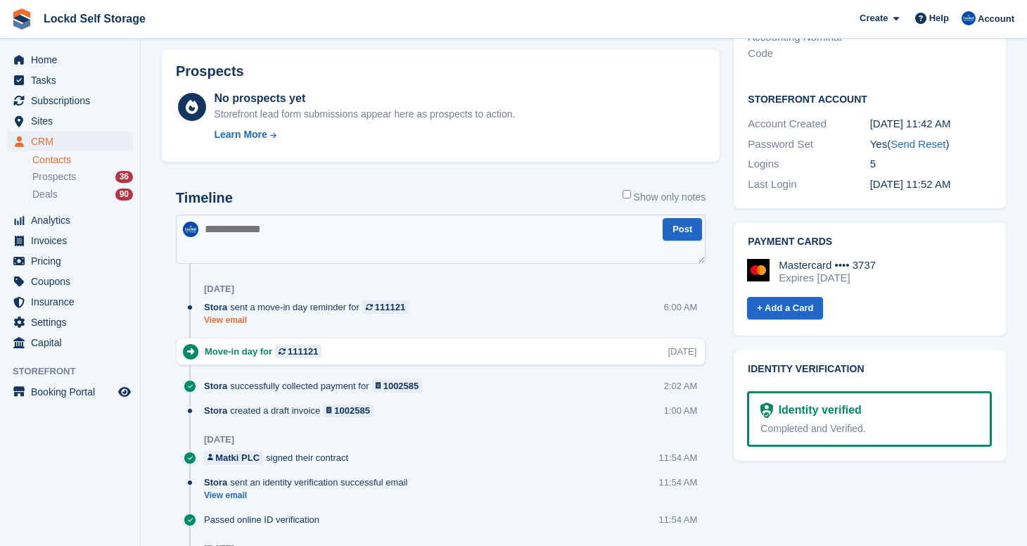
click at [233, 324] on link "View email" at bounding box center [310, 321] width 212 height 12
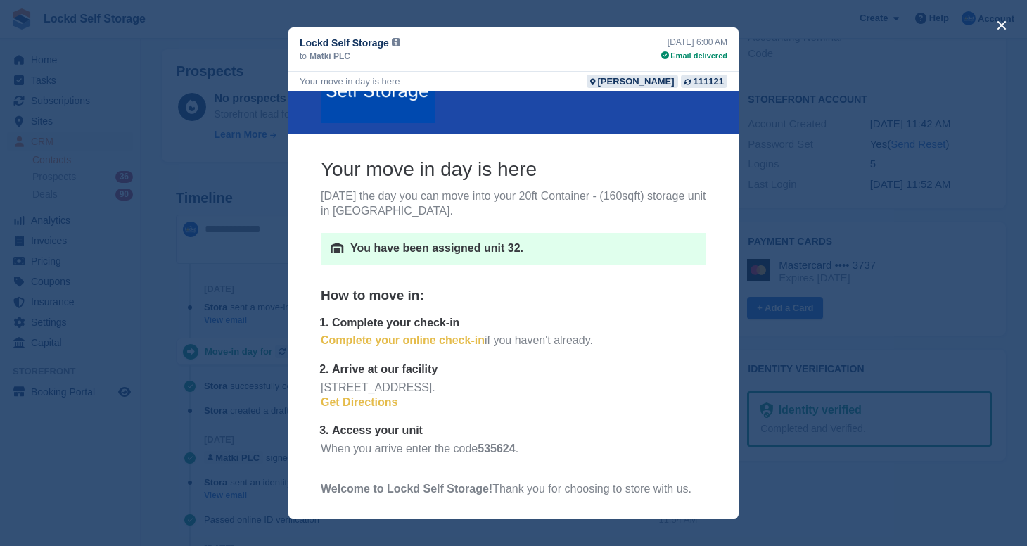
scroll to position [92, 0]
click at [1002, 23] on button "close" at bounding box center [1002, 25] width 23 height 23
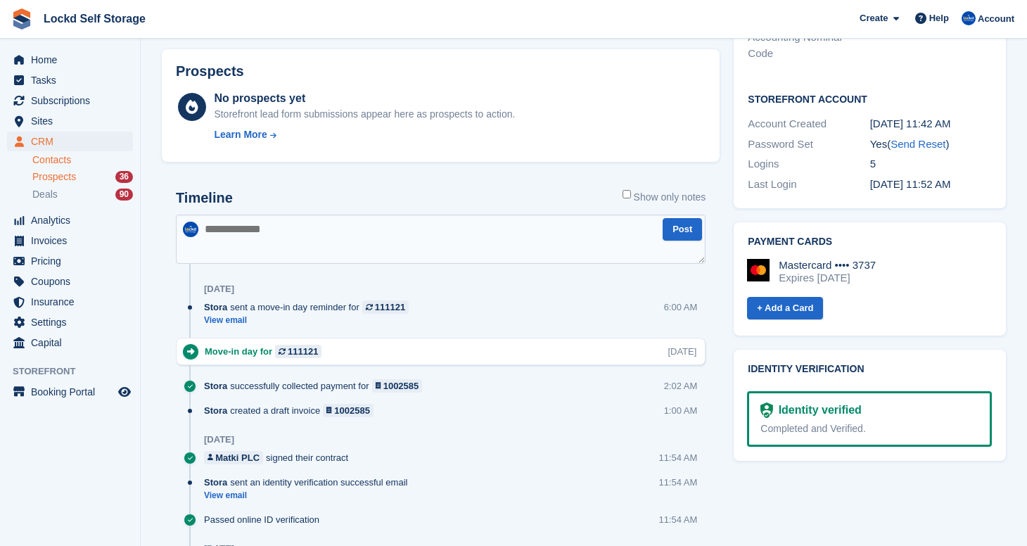
click at [70, 180] on span "Prospects" at bounding box center [54, 176] width 44 height 13
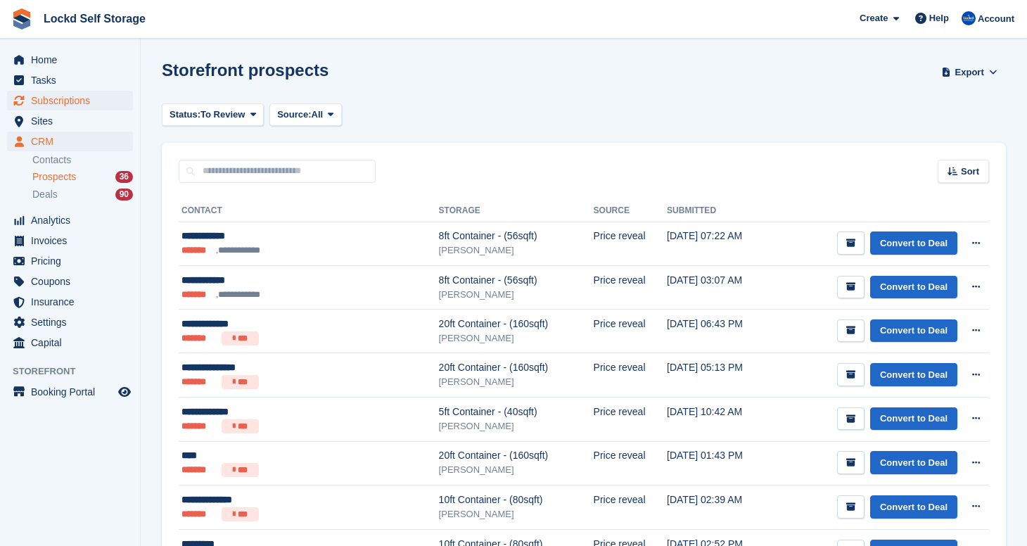
click at [84, 103] on span "Subscriptions" at bounding box center [73, 101] width 84 height 20
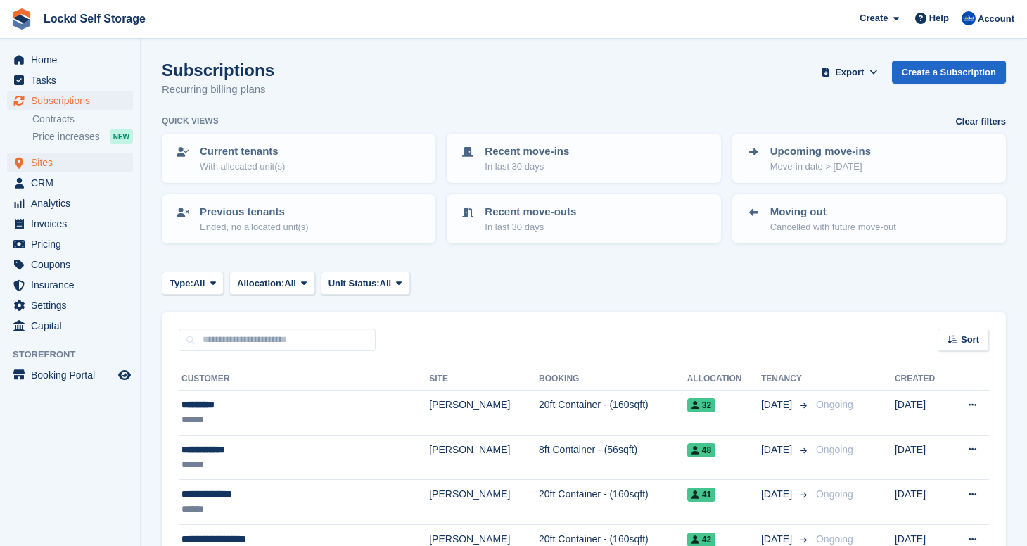
click at [85, 170] on span "Sites" at bounding box center [73, 163] width 84 height 20
click at [86, 170] on span "Sites" at bounding box center [73, 163] width 84 height 20
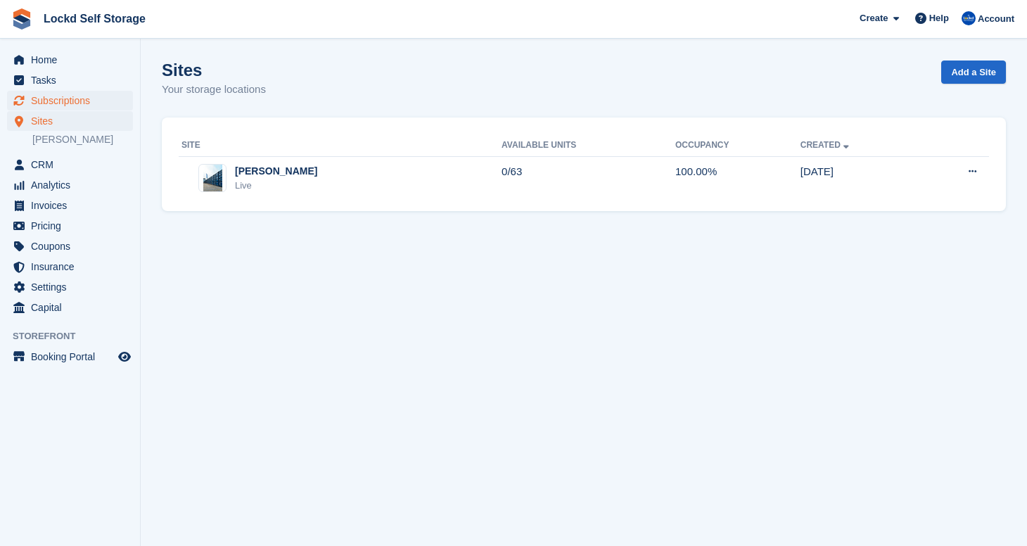
click at [66, 103] on span "Subscriptions" at bounding box center [73, 101] width 84 height 20
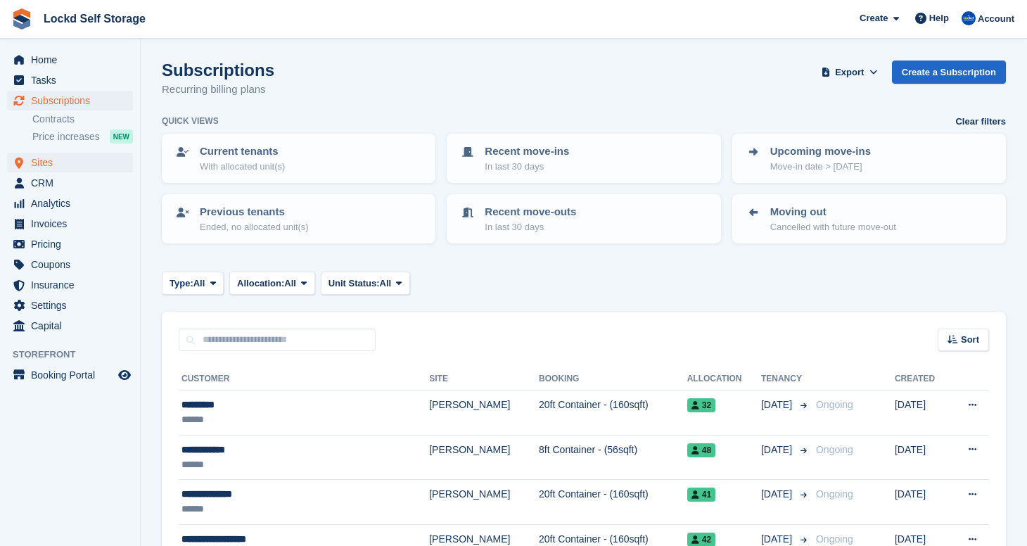
click at [94, 160] on span "Sites" at bounding box center [73, 163] width 84 height 20
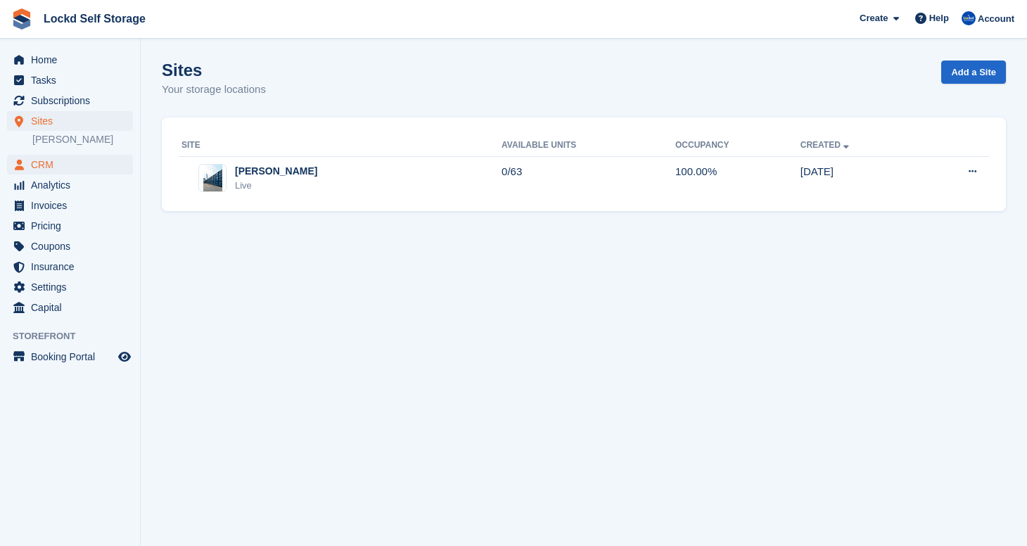
click at [83, 163] on span "CRM" at bounding box center [73, 165] width 84 height 20
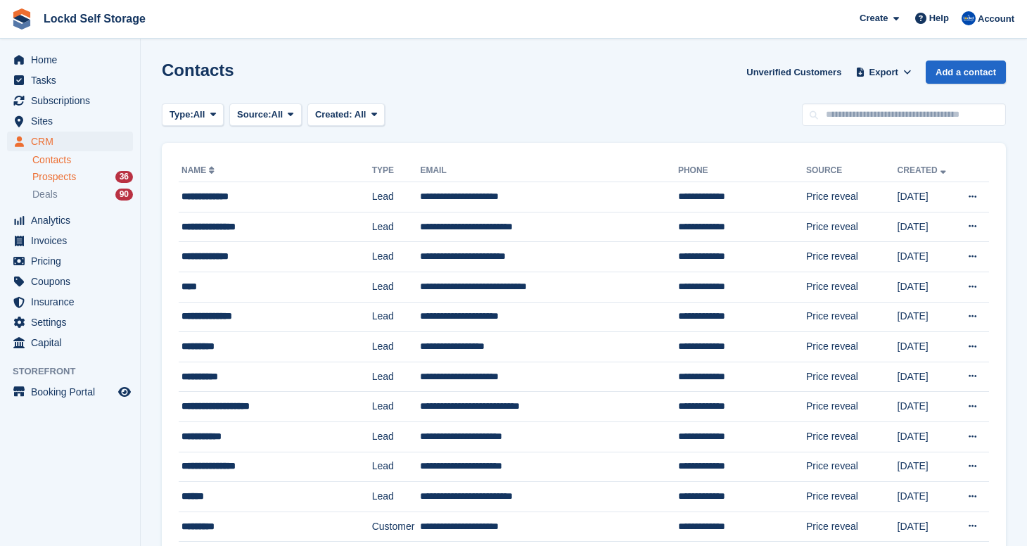
click at [108, 175] on div "Prospects 36" at bounding box center [82, 176] width 101 height 13
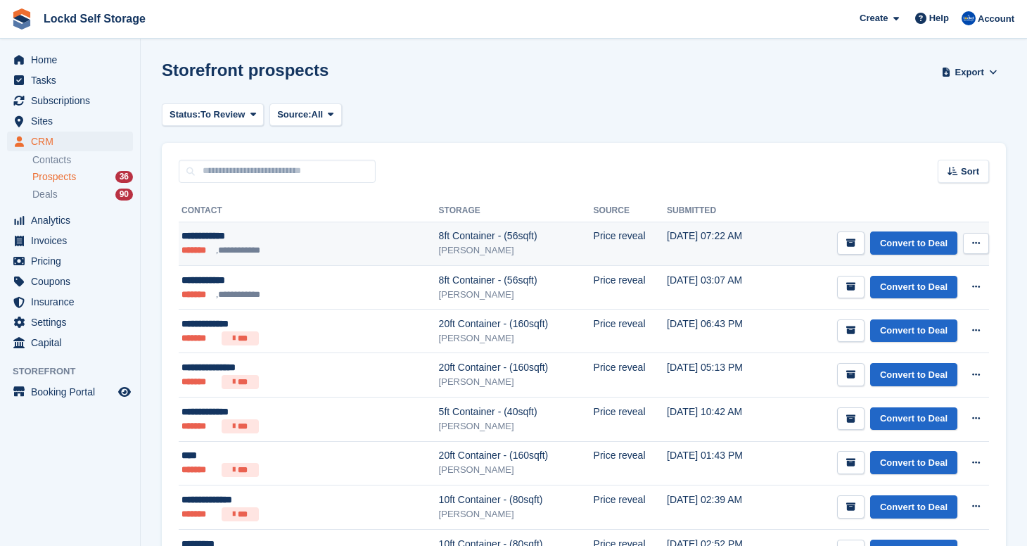
click at [320, 259] on td "**********" at bounding box center [309, 244] width 260 height 44
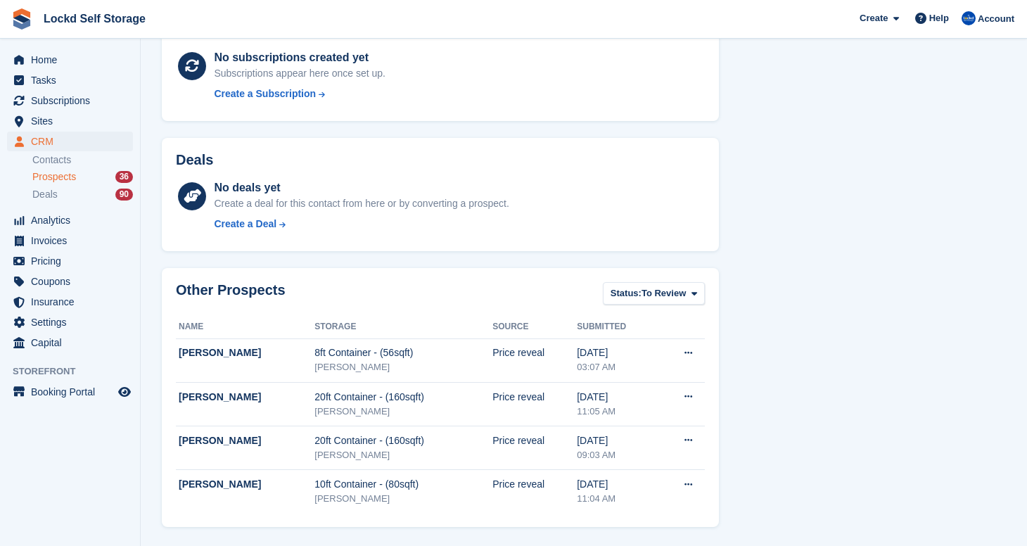
scroll to position [345, 0]
click at [69, 99] on span "Subscriptions" at bounding box center [73, 101] width 84 height 20
